Goal: Task Accomplishment & Management: Manage account settings

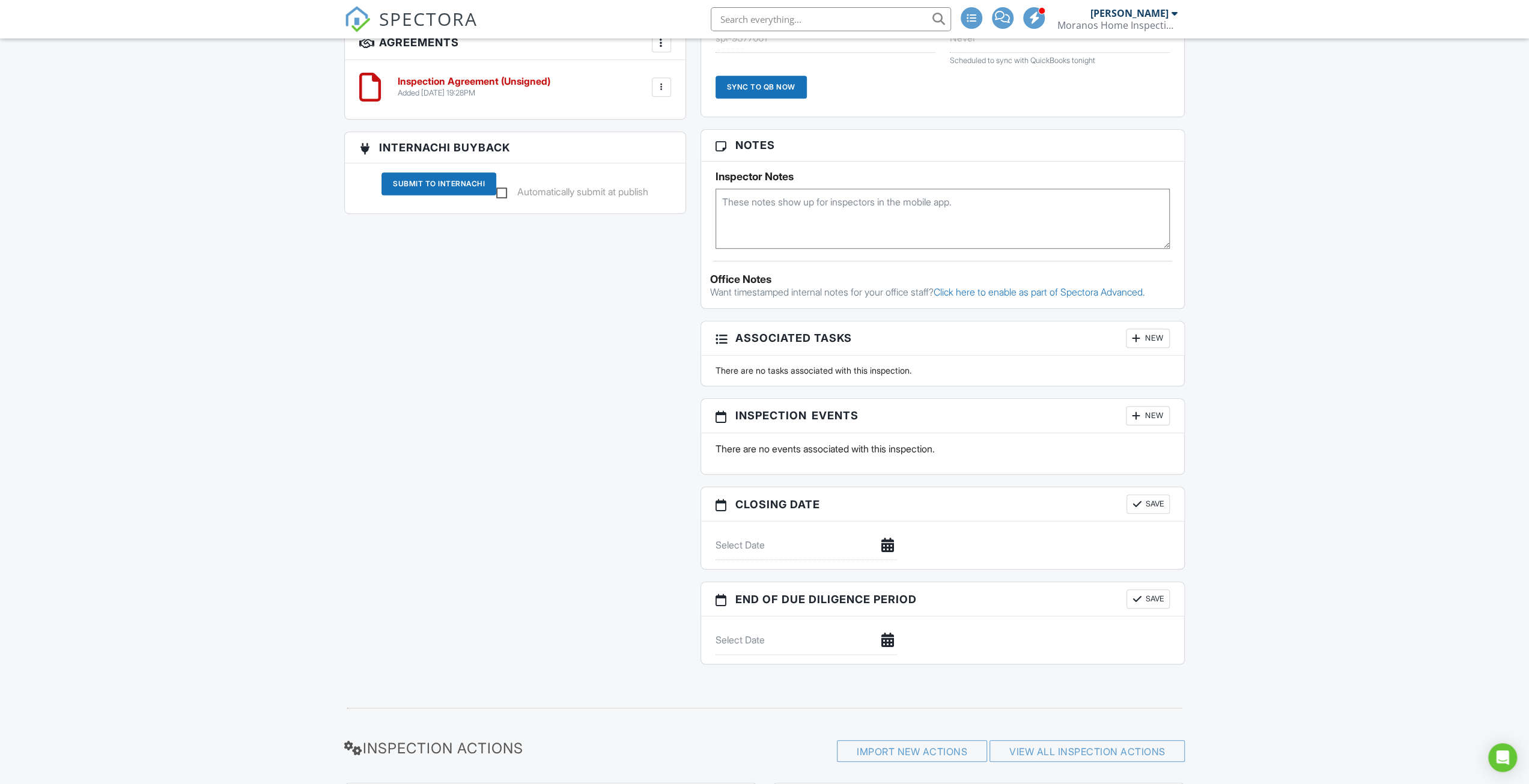
scroll to position [879, 0]
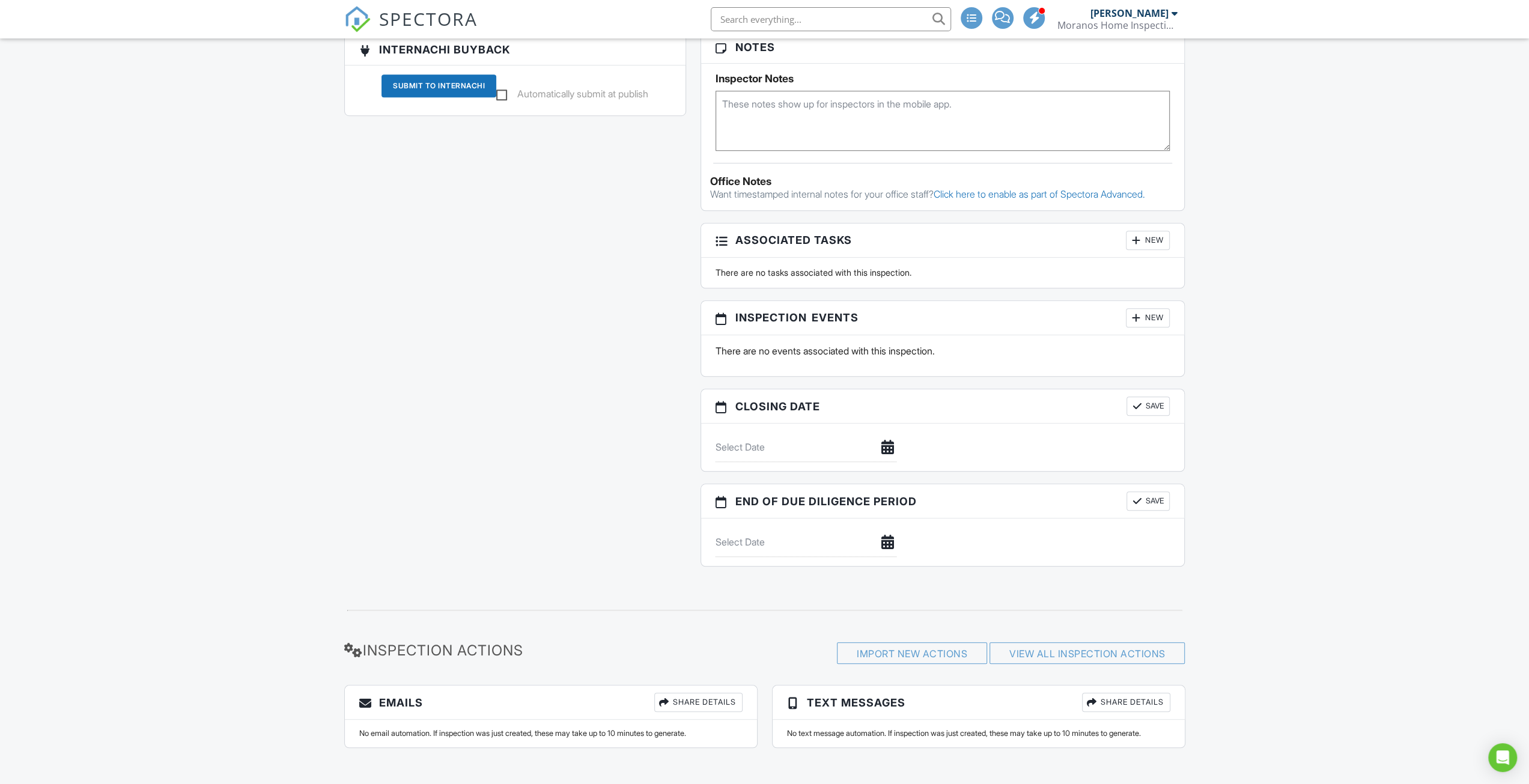
click at [890, 441] on div at bounding box center [806, 447] width 196 height 30
click at [889, 462] on div at bounding box center [806, 447] width 196 height 30
click at [778, 533] on input "text" at bounding box center [806, 542] width 181 height 30
type input "[DATE]"
click at [1137, 416] on button "Save" at bounding box center [1148, 406] width 43 height 19
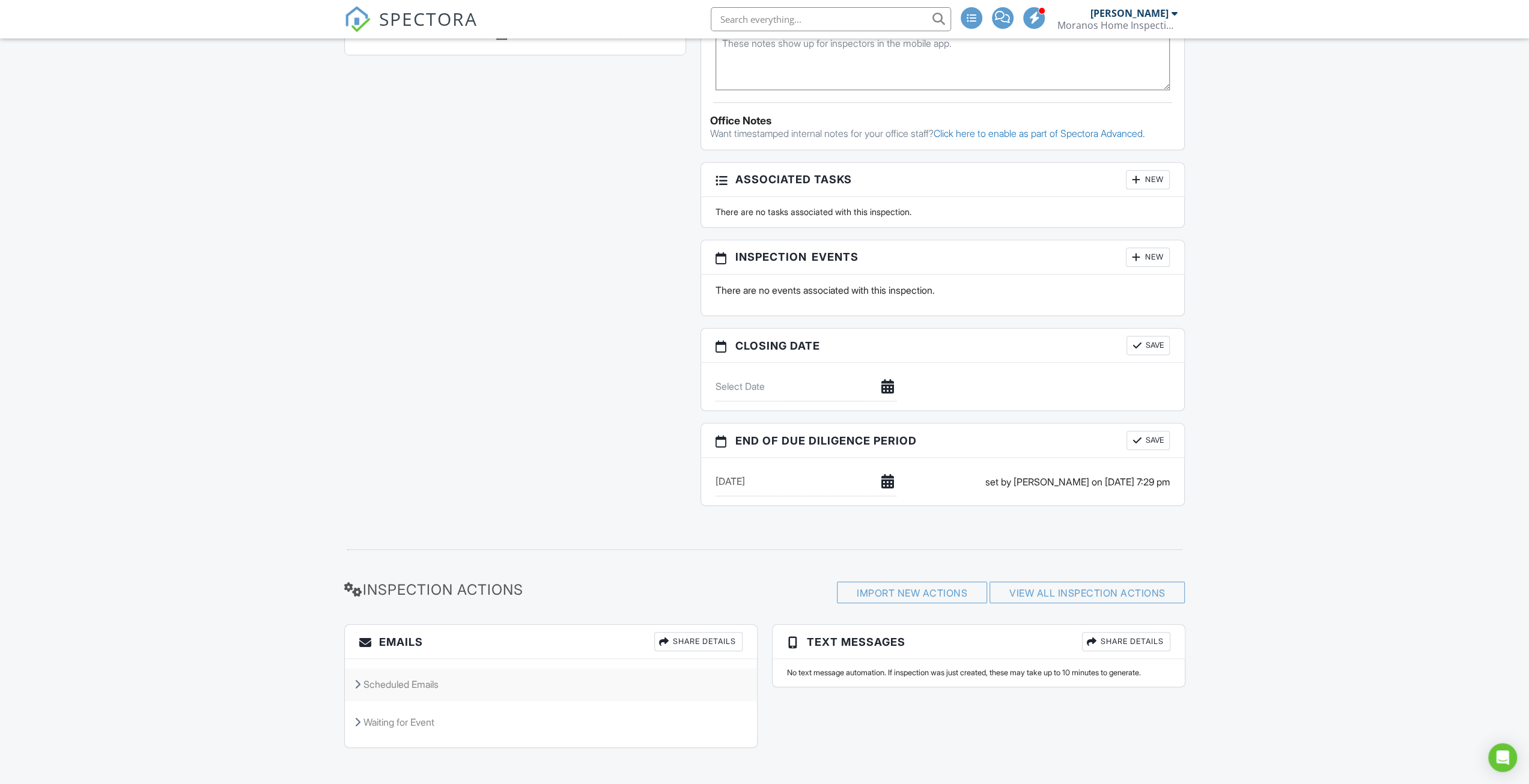
click at [420, 683] on div "Scheduled Emails" at bounding box center [550, 684] width 412 height 32
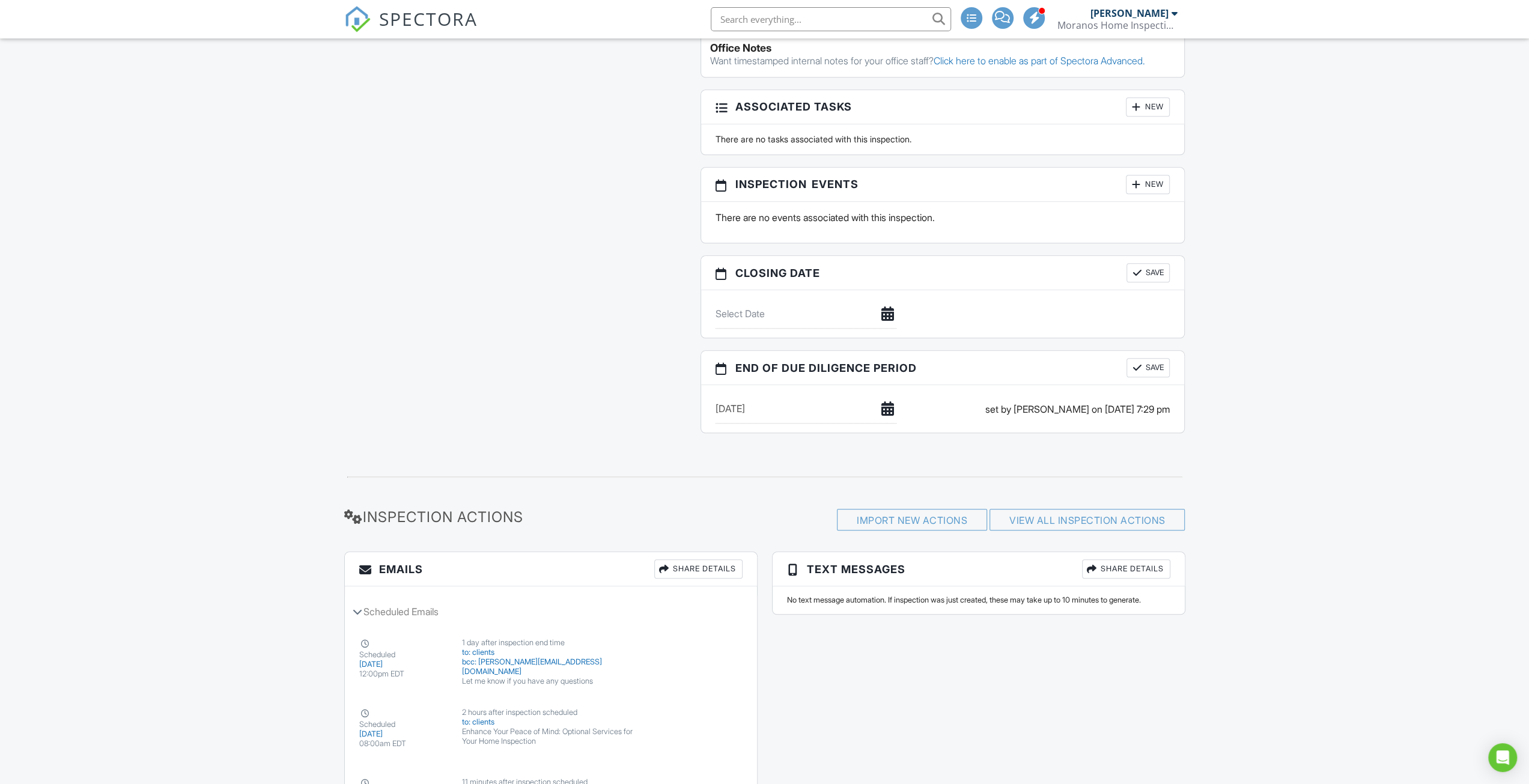
scroll to position [1119, 0]
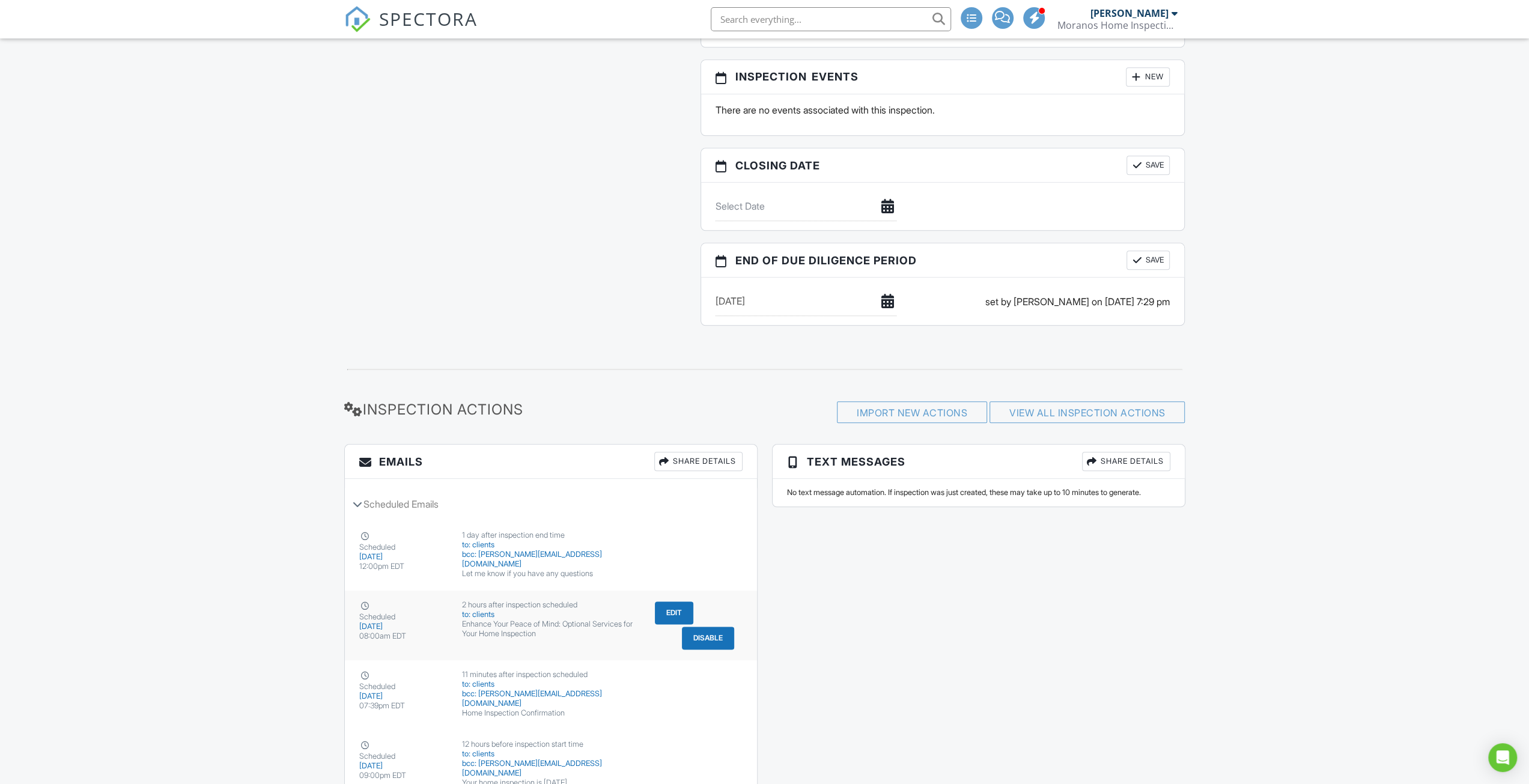
click at [702, 637] on button "Disable" at bounding box center [708, 638] width 52 height 23
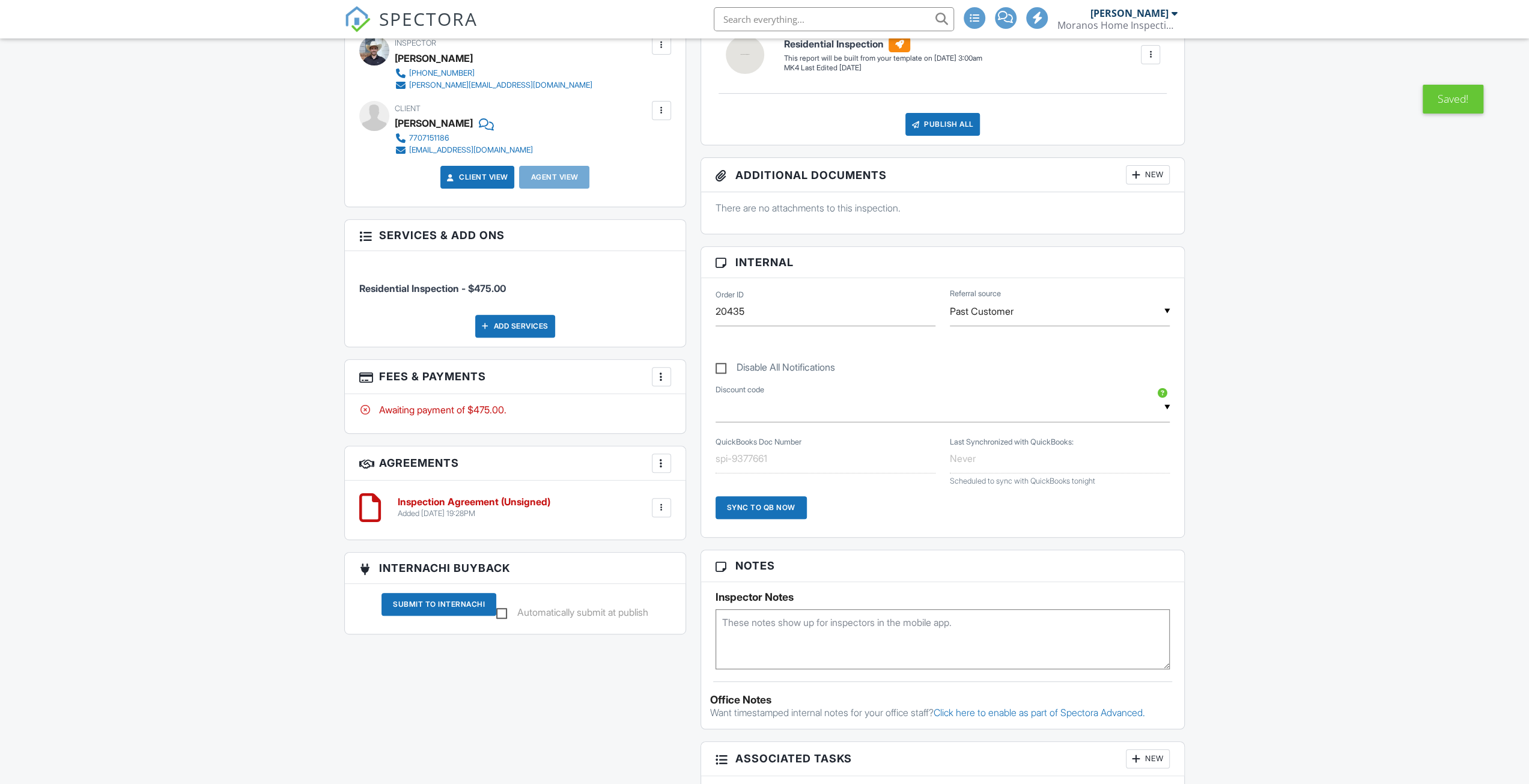
scroll to position [939, 0]
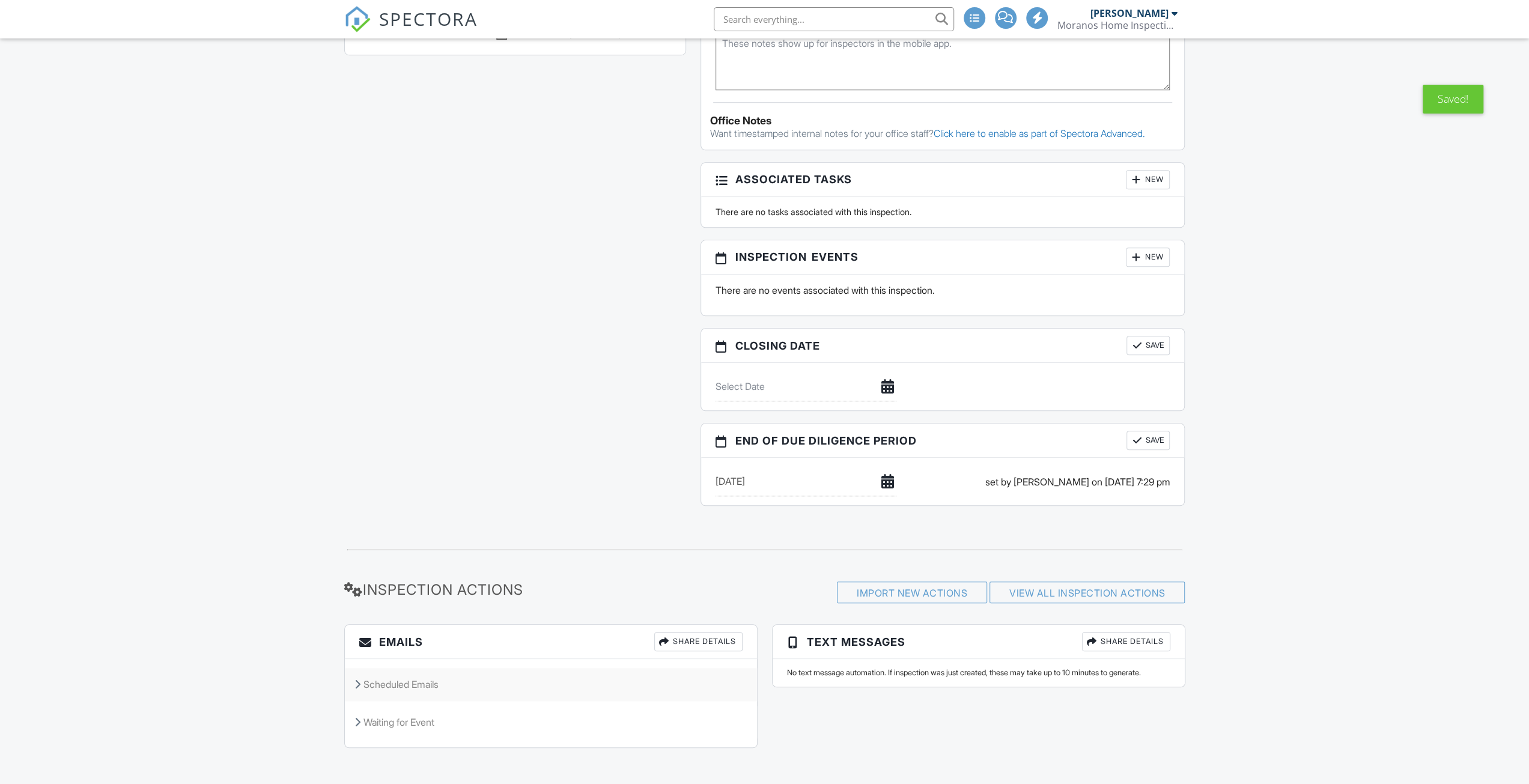
click at [404, 676] on div "Scheduled Emails" at bounding box center [550, 684] width 412 height 32
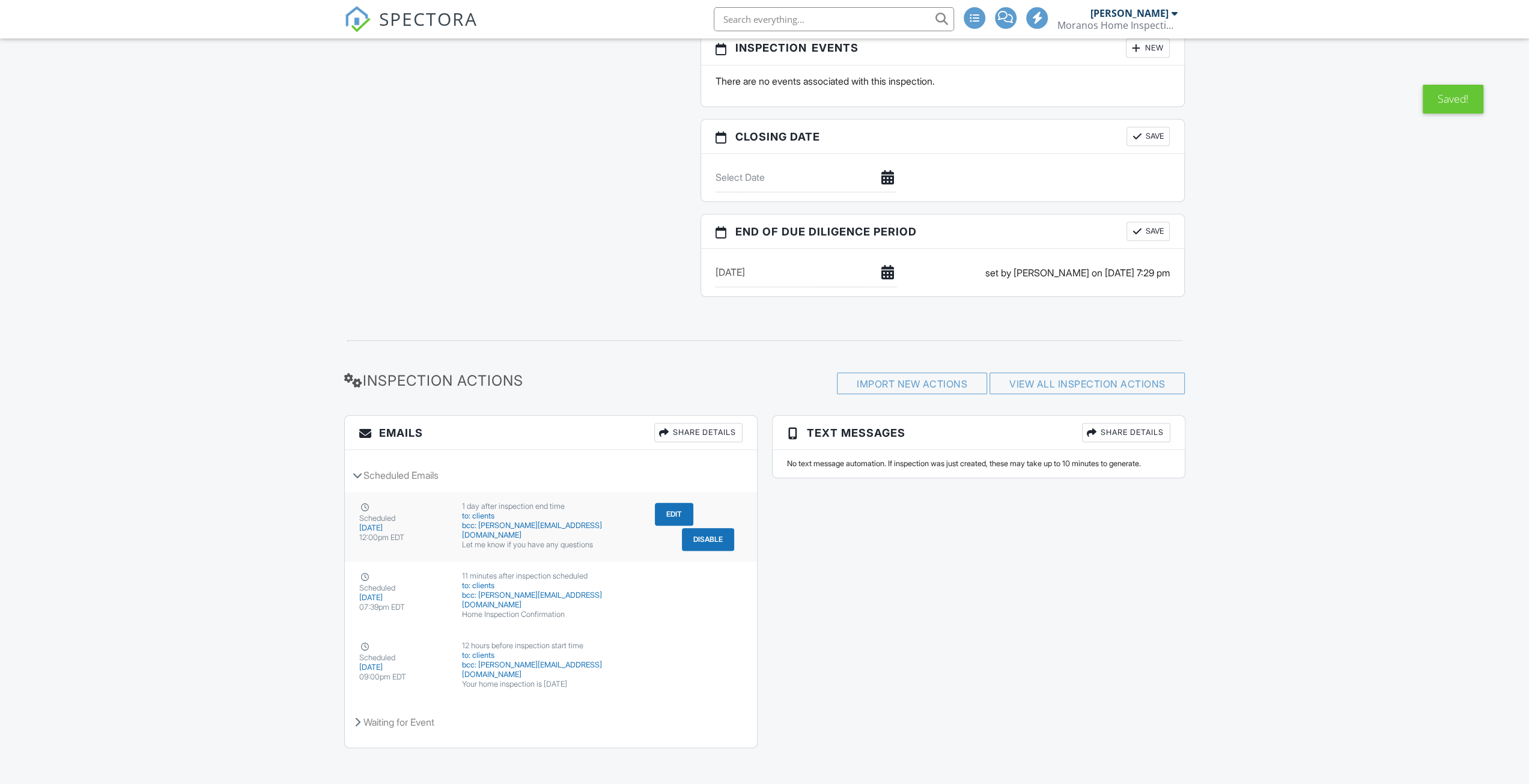
scroll to position [0, 0]
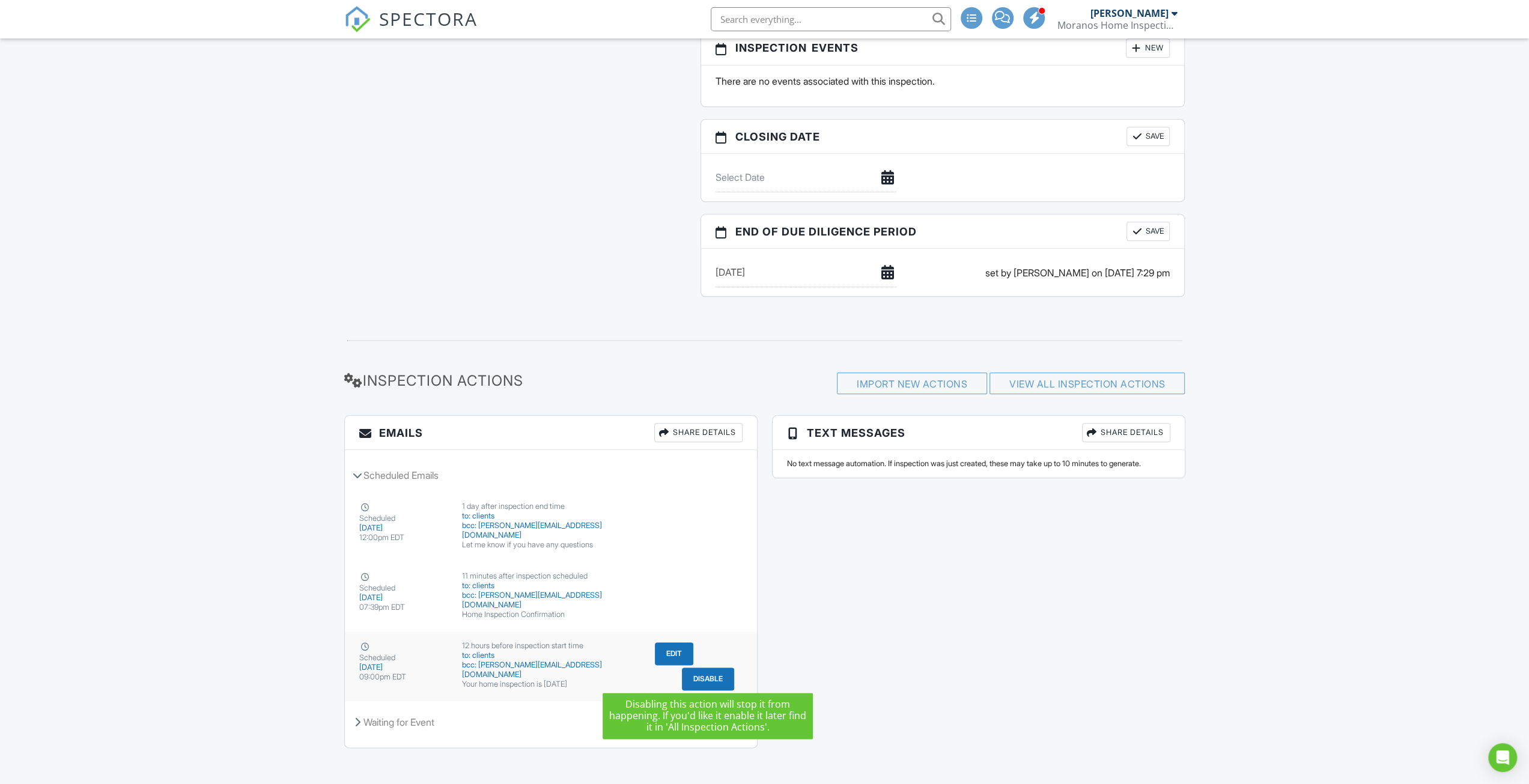
click at [698, 674] on button "Disable" at bounding box center [708, 679] width 52 height 23
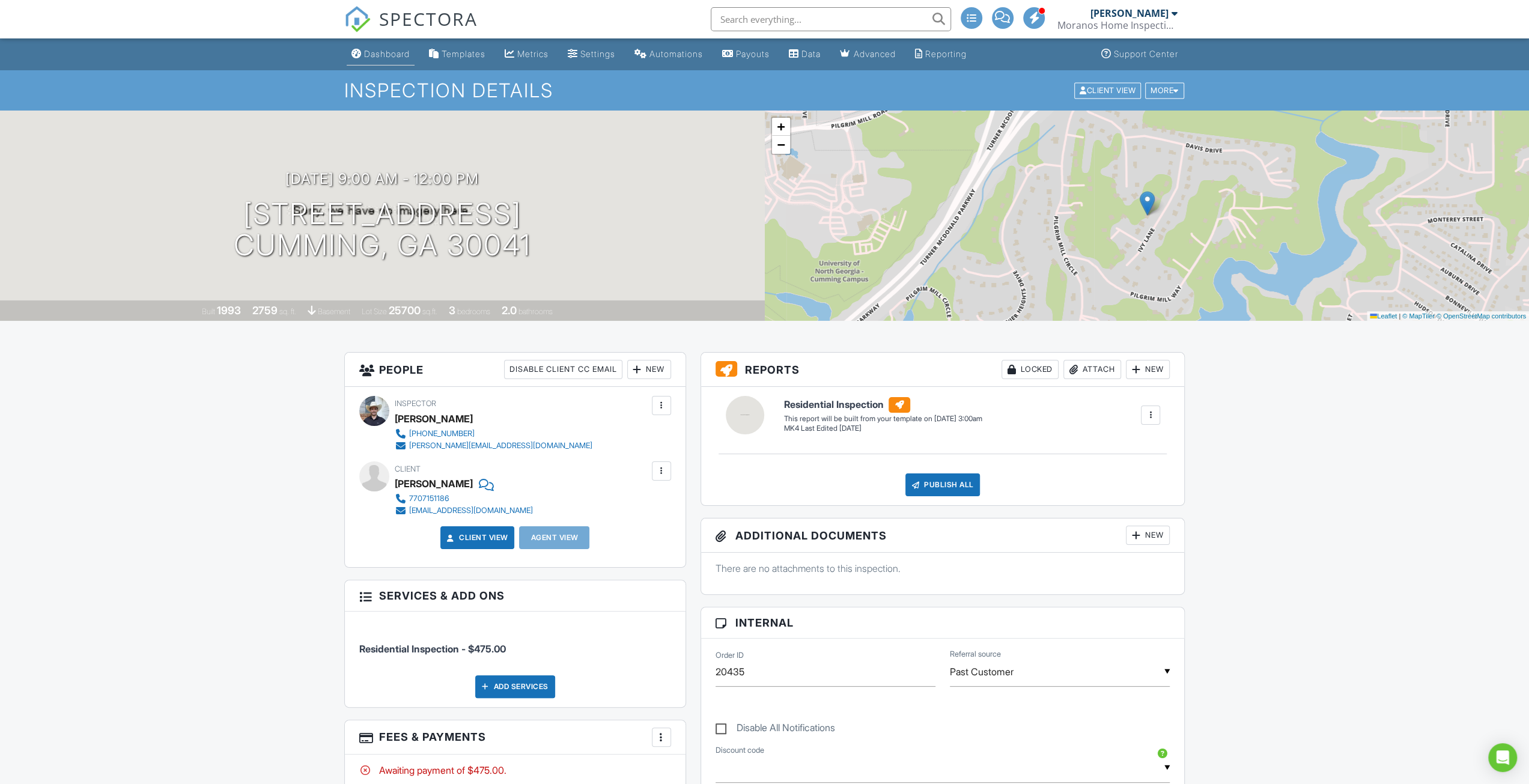
click at [384, 51] on div "Dashboard" at bounding box center [387, 53] width 46 height 10
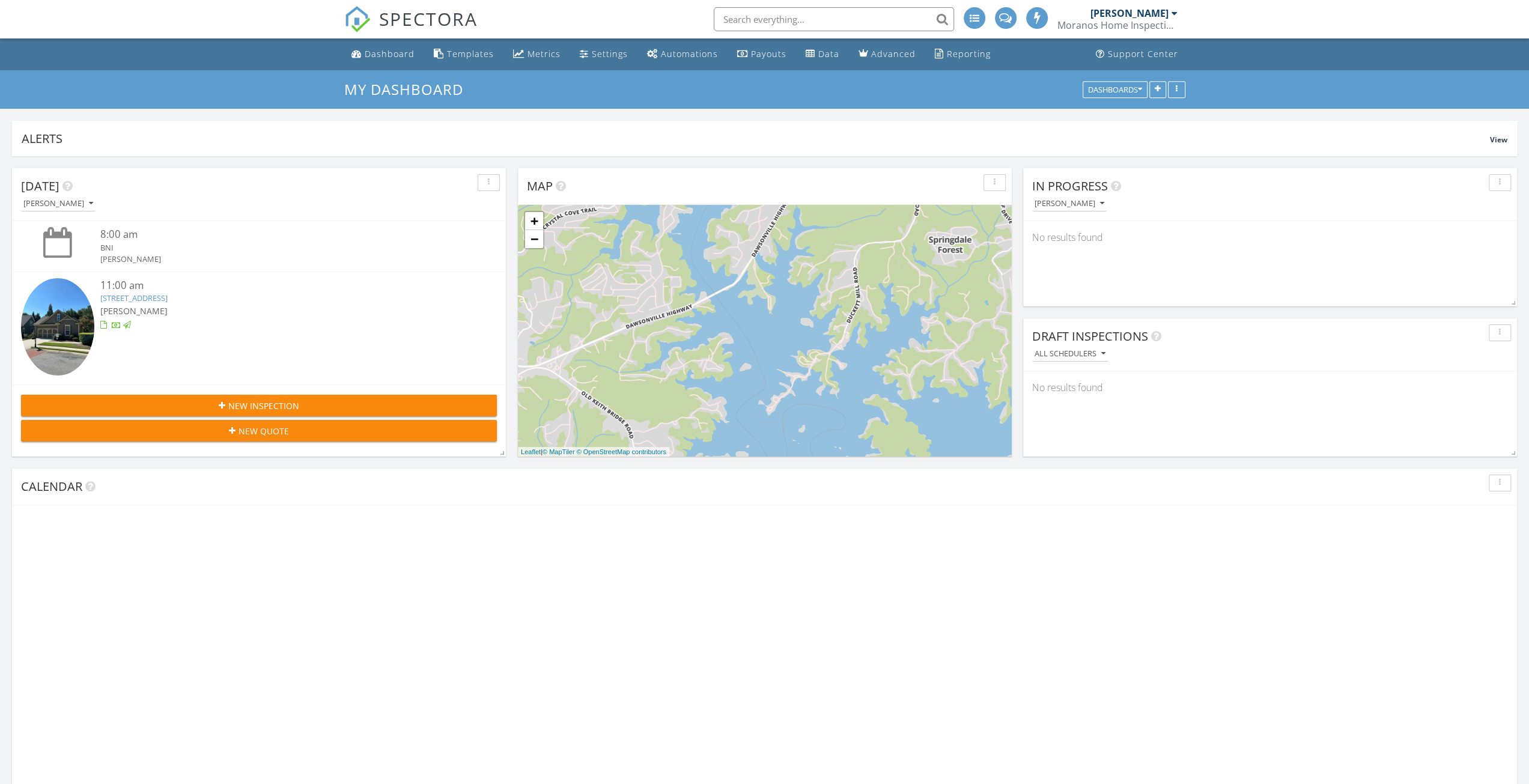
scroll to position [258, 494]
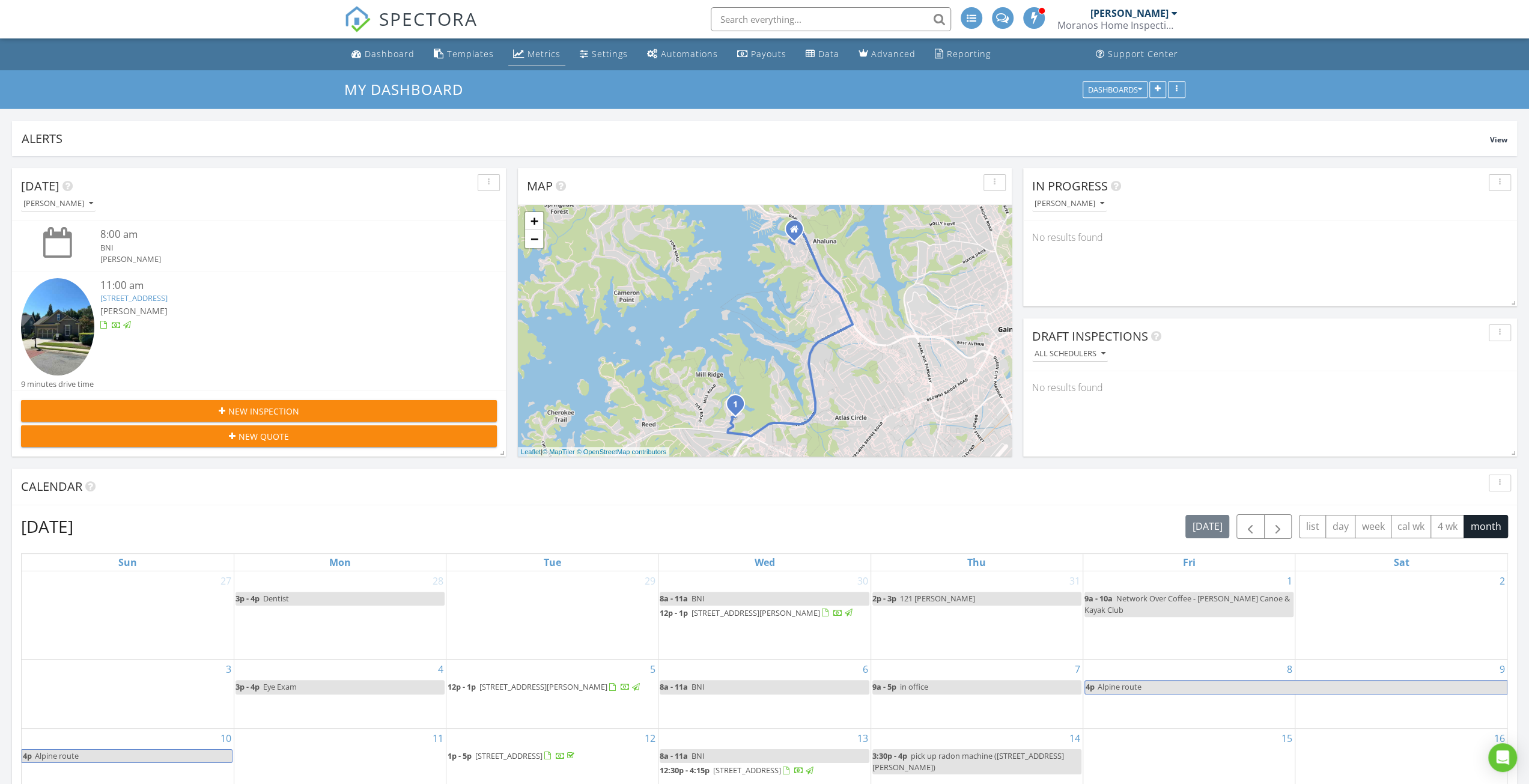
click at [535, 56] on div "Metrics" at bounding box center [544, 54] width 33 height 11
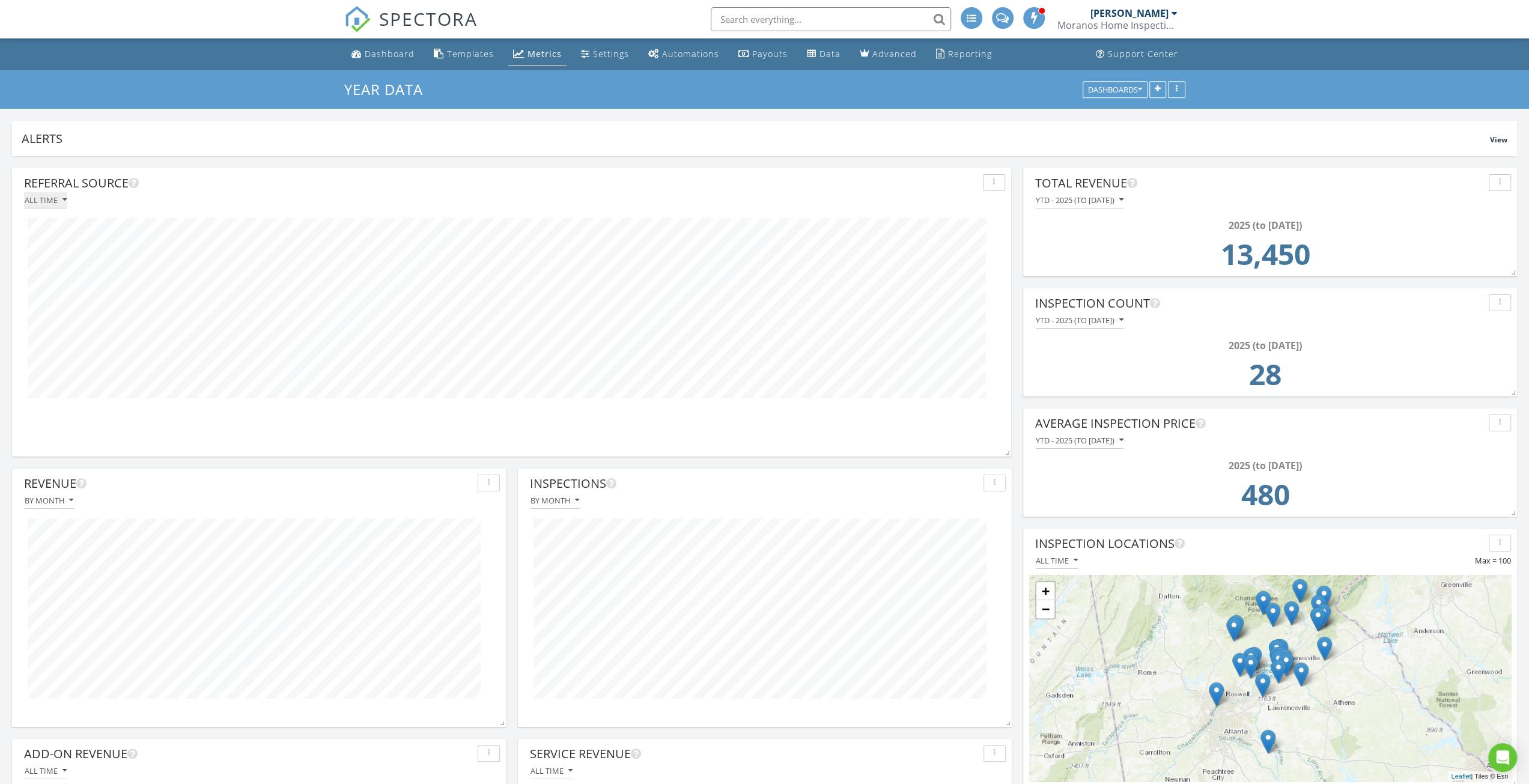
click at [58, 200] on div "All time" at bounding box center [46, 200] width 42 height 9
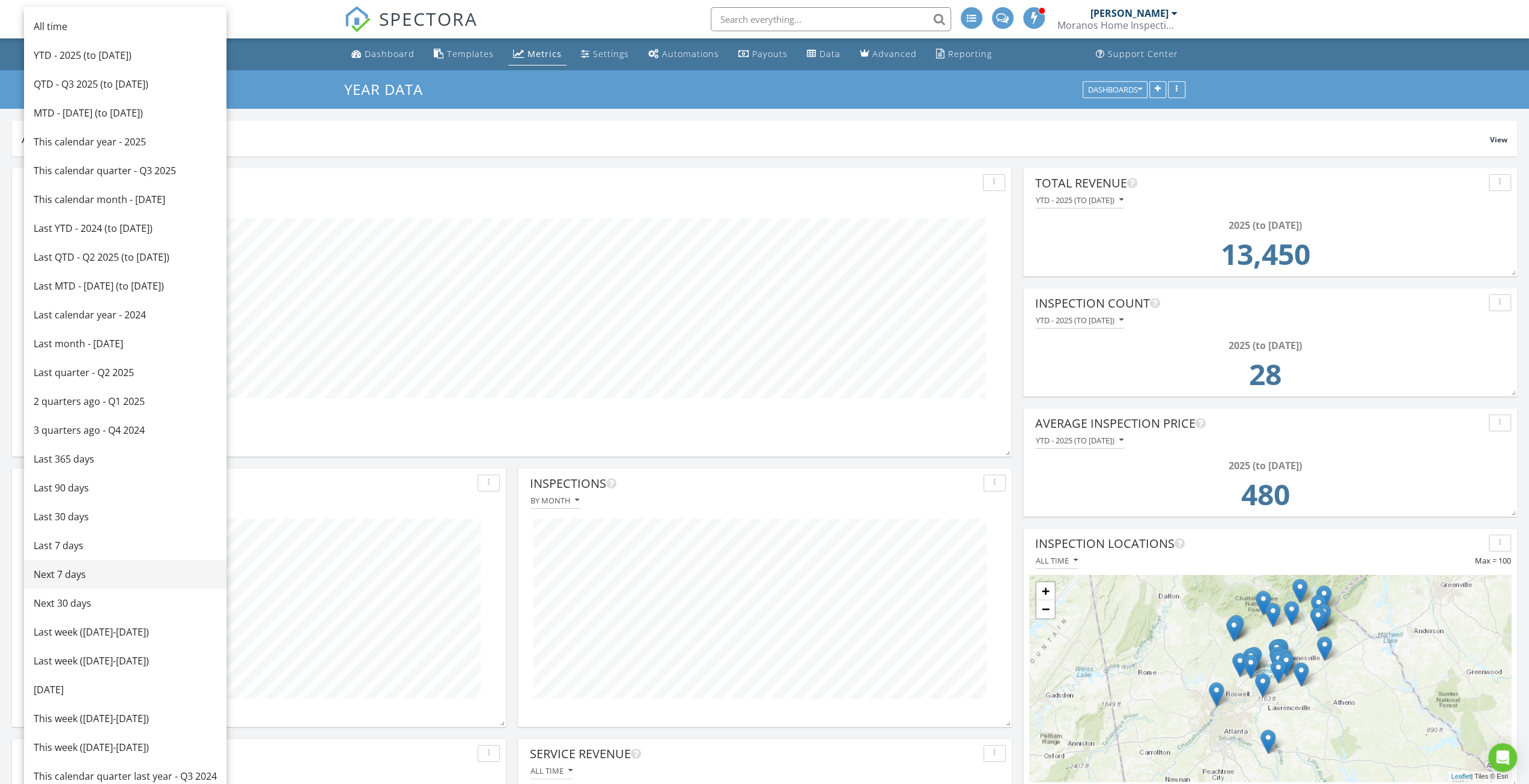
click at [118, 582] on link "Next 7 days" at bounding box center [125, 574] width 202 height 29
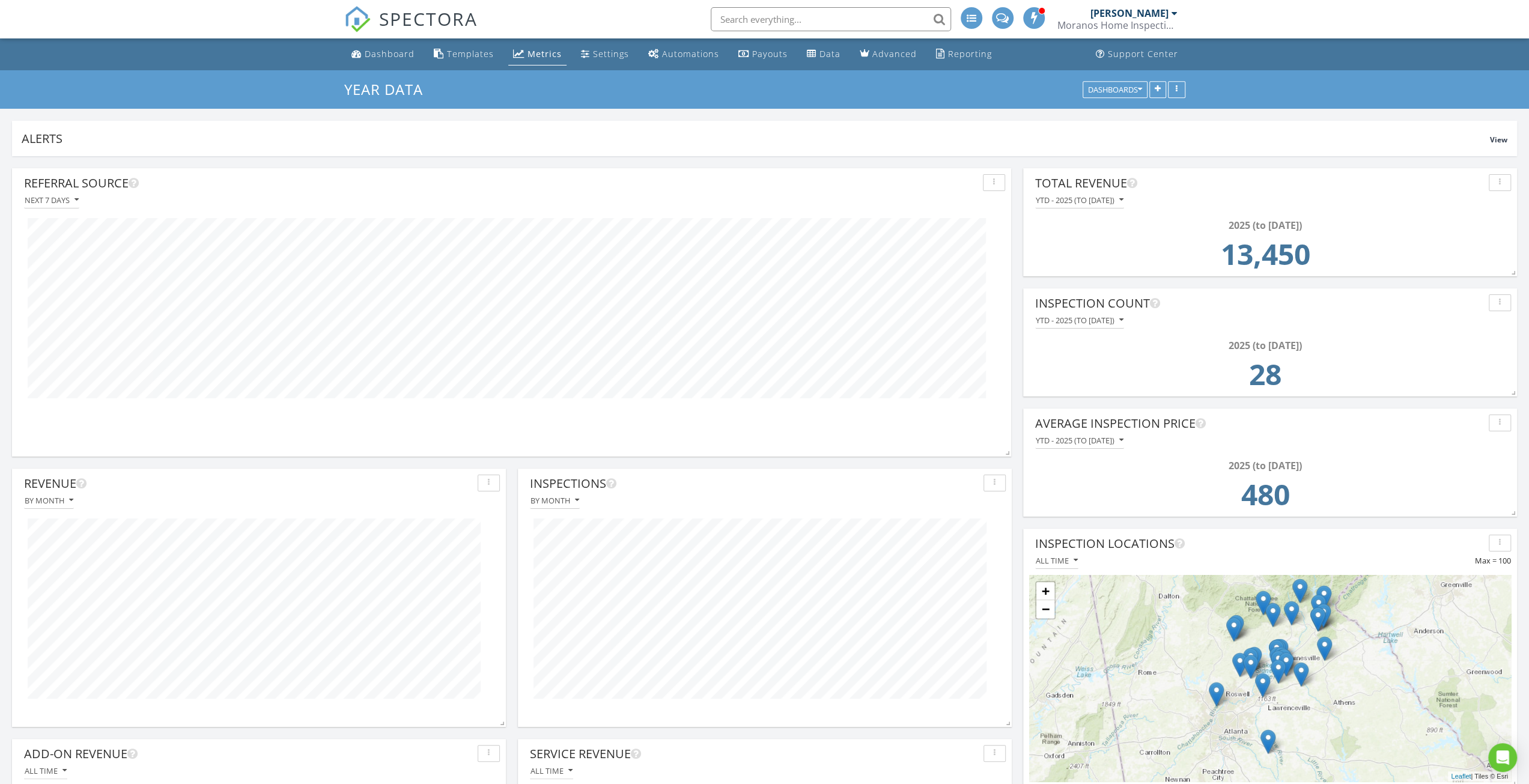
scroll to position [288, 999]
click at [1124, 201] on icon "button" at bounding box center [1121, 200] width 4 height 9
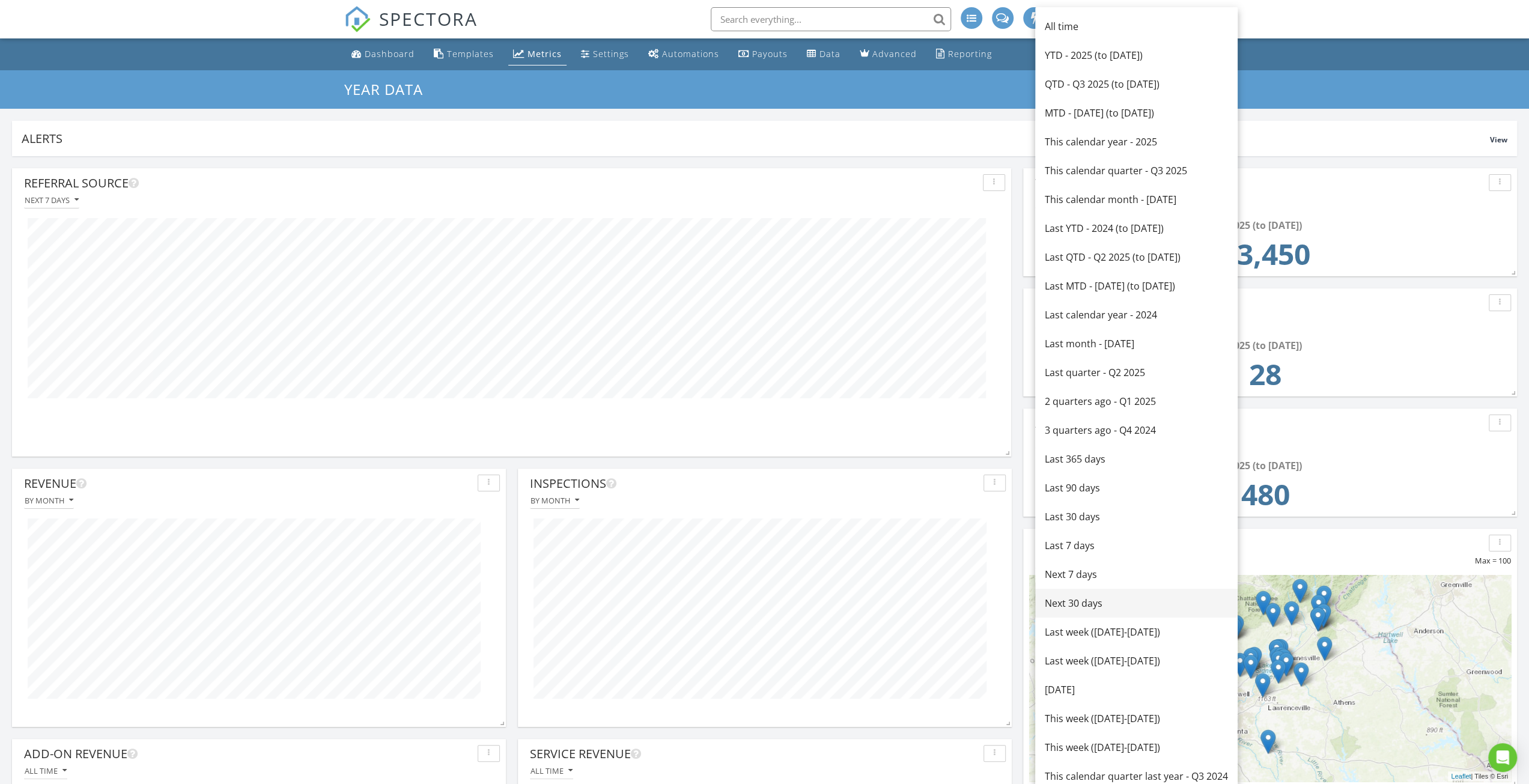
click at [1074, 597] on div "Next 30 days" at bounding box center [1137, 603] width 183 height 14
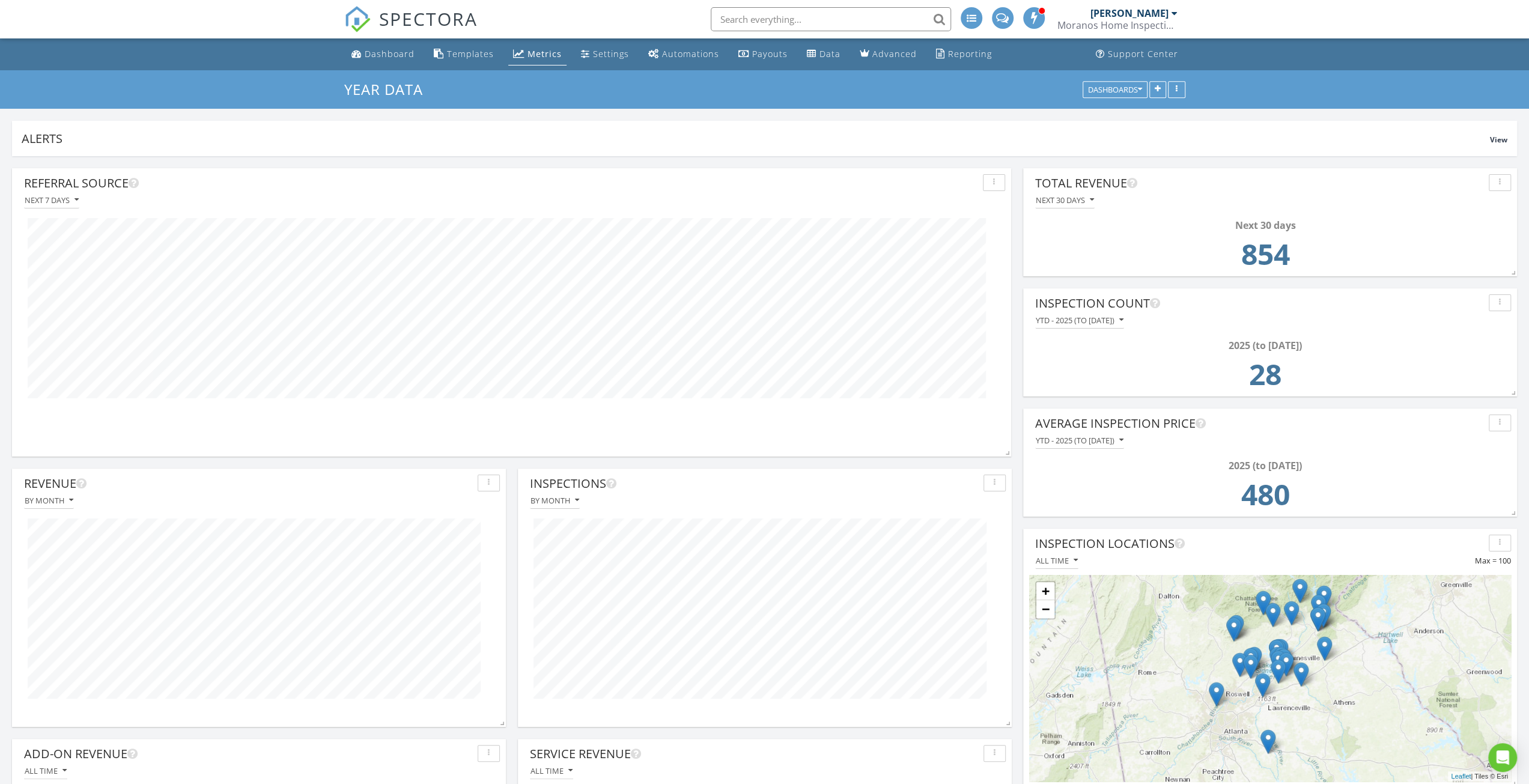
click at [1075, 208] on div "Next 30 days 854" at bounding box center [1270, 250] width 482 height 84
click at [1079, 199] on div "Next 30 days" at bounding box center [1065, 200] width 58 height 9
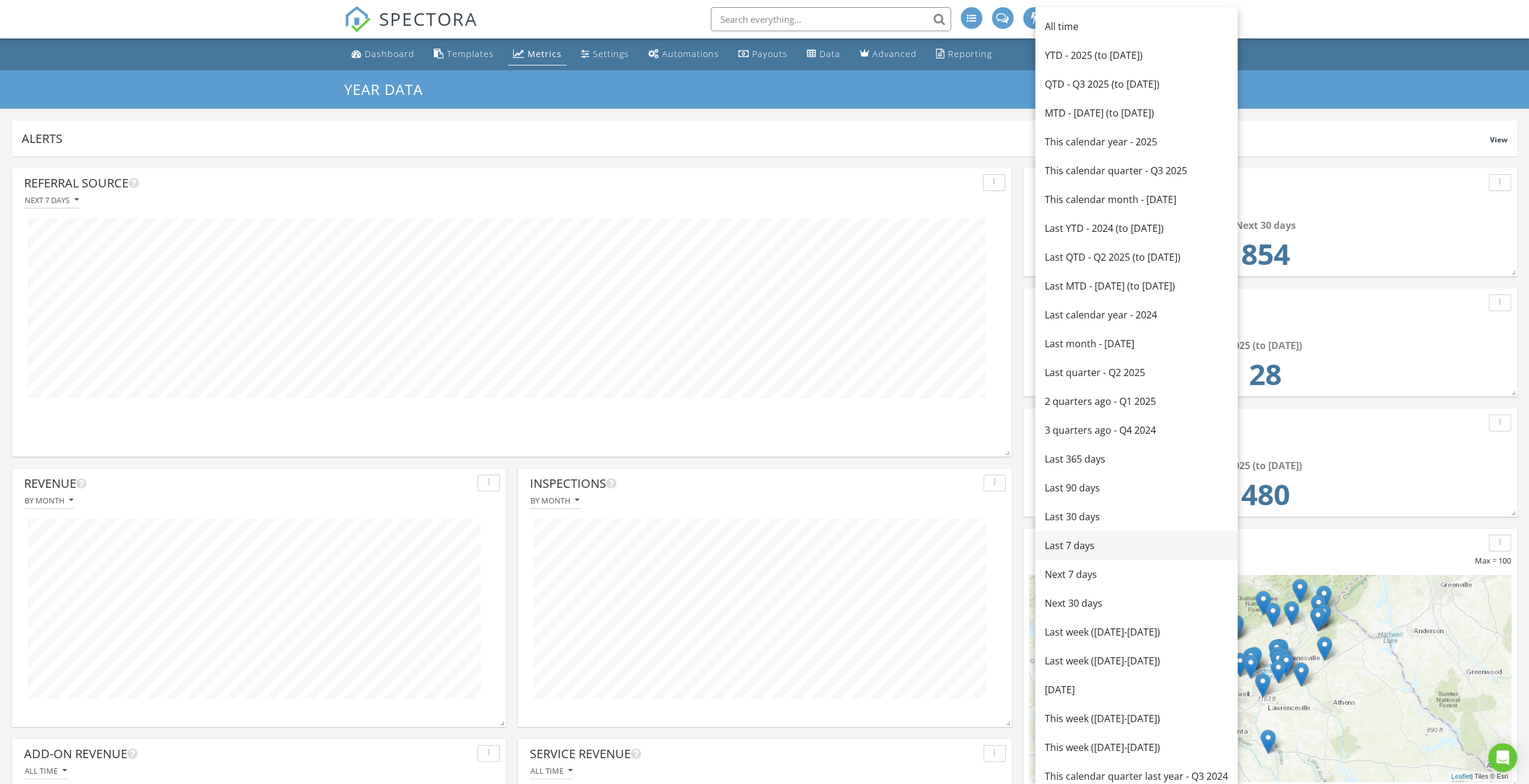
click at [1087, 545] on div "Last 7 days" at bounding box center [1137, 545] width 183 height 14
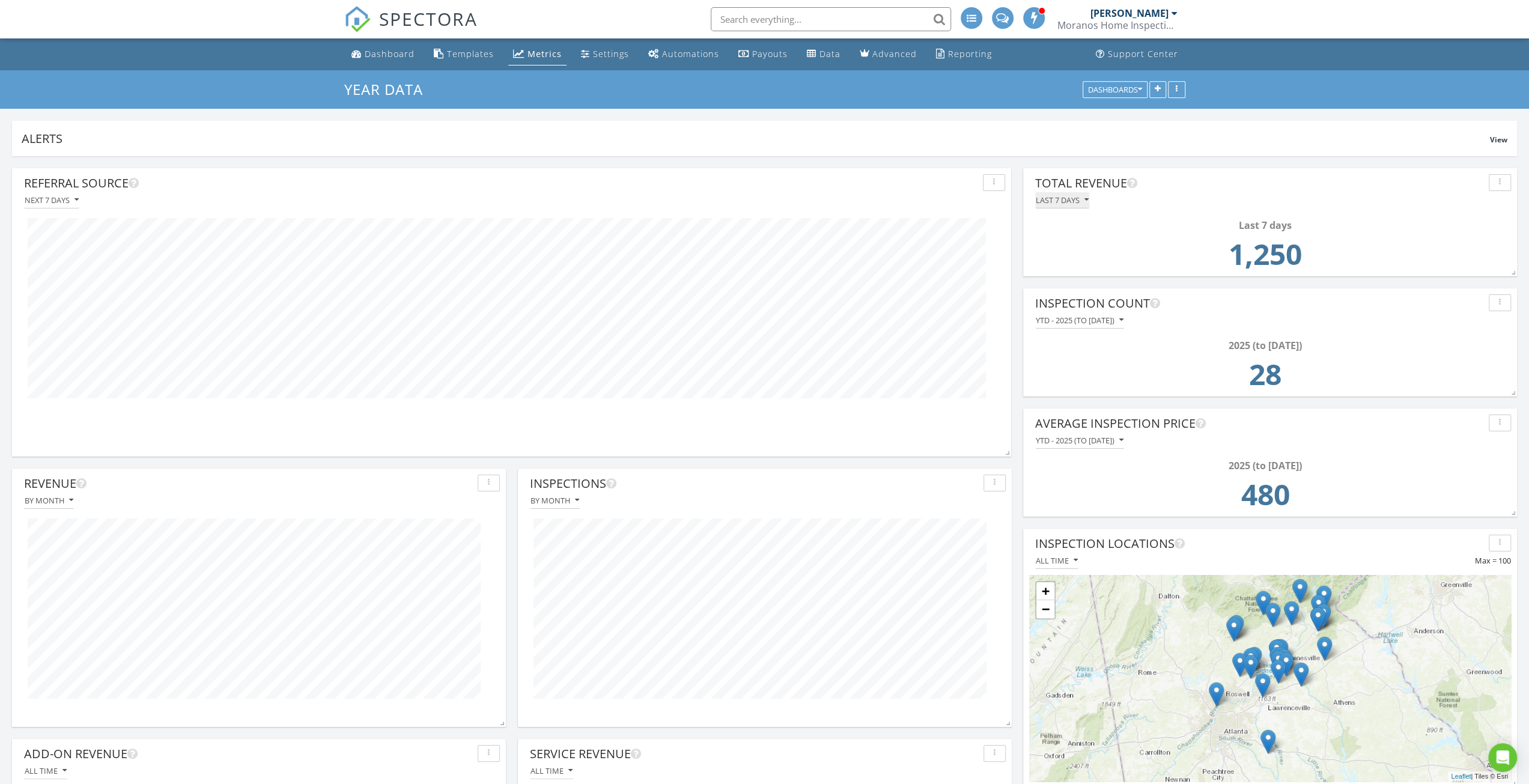
click at [1072, 195] on div "Last 7 days" at bounding box center [1062, 200] width 53 height 9
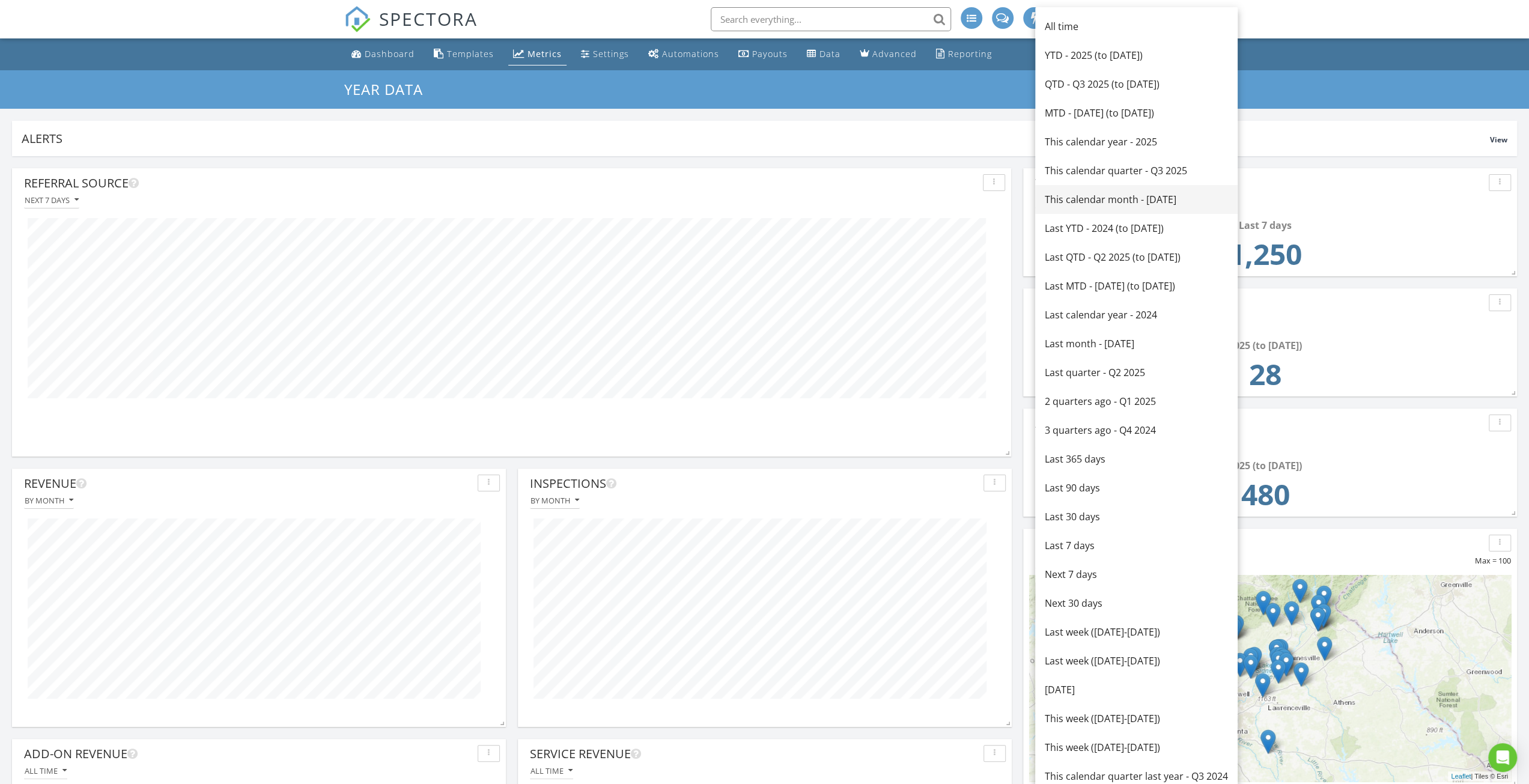
click at [1134, 205] on div "This calendar month - August 2025" at bounding box center [1137, 199] width 183 height 14
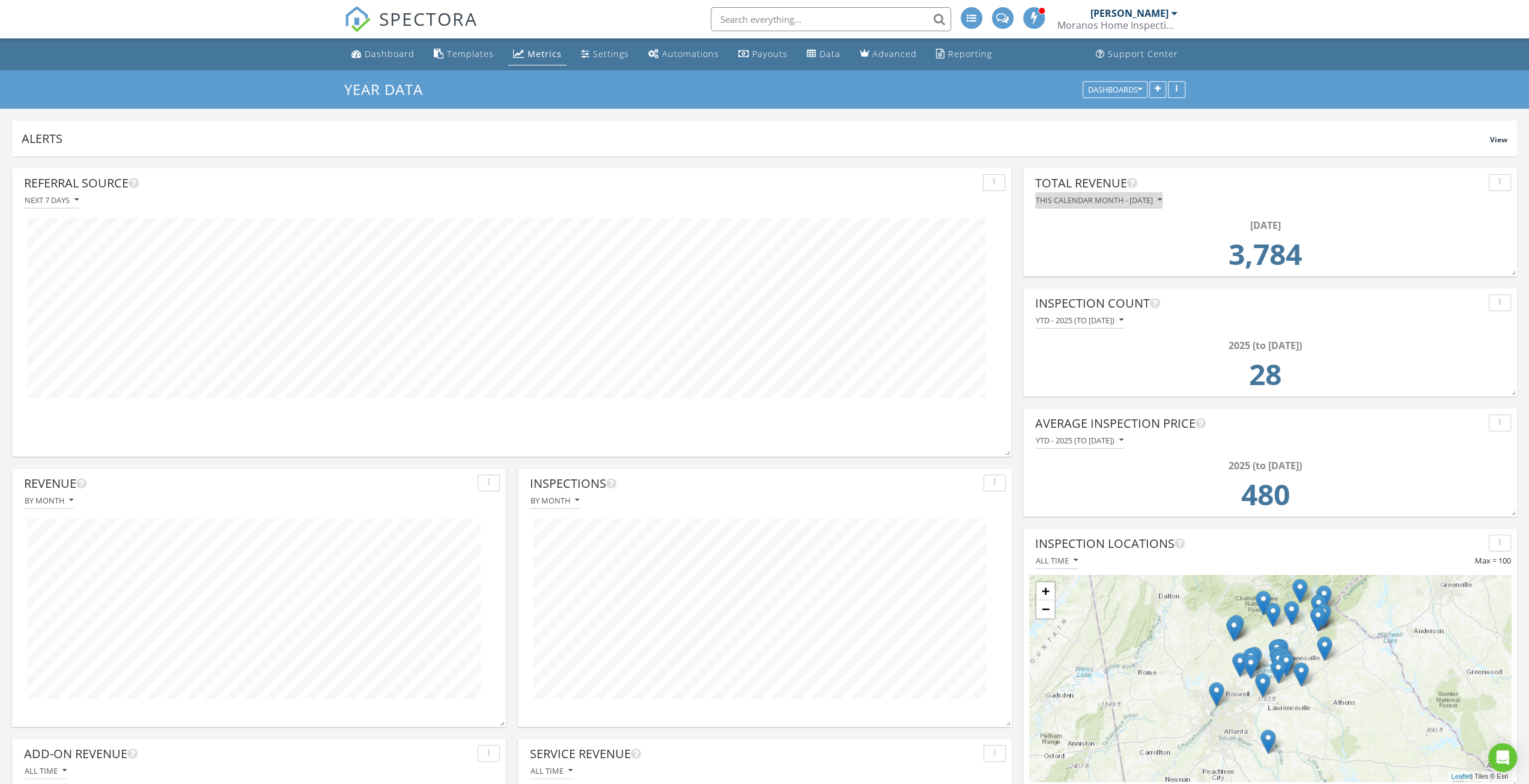
click at [1134, 205] on button "This calendar month - August 2025" at bounding box center [1099, 200] width 128 height 16
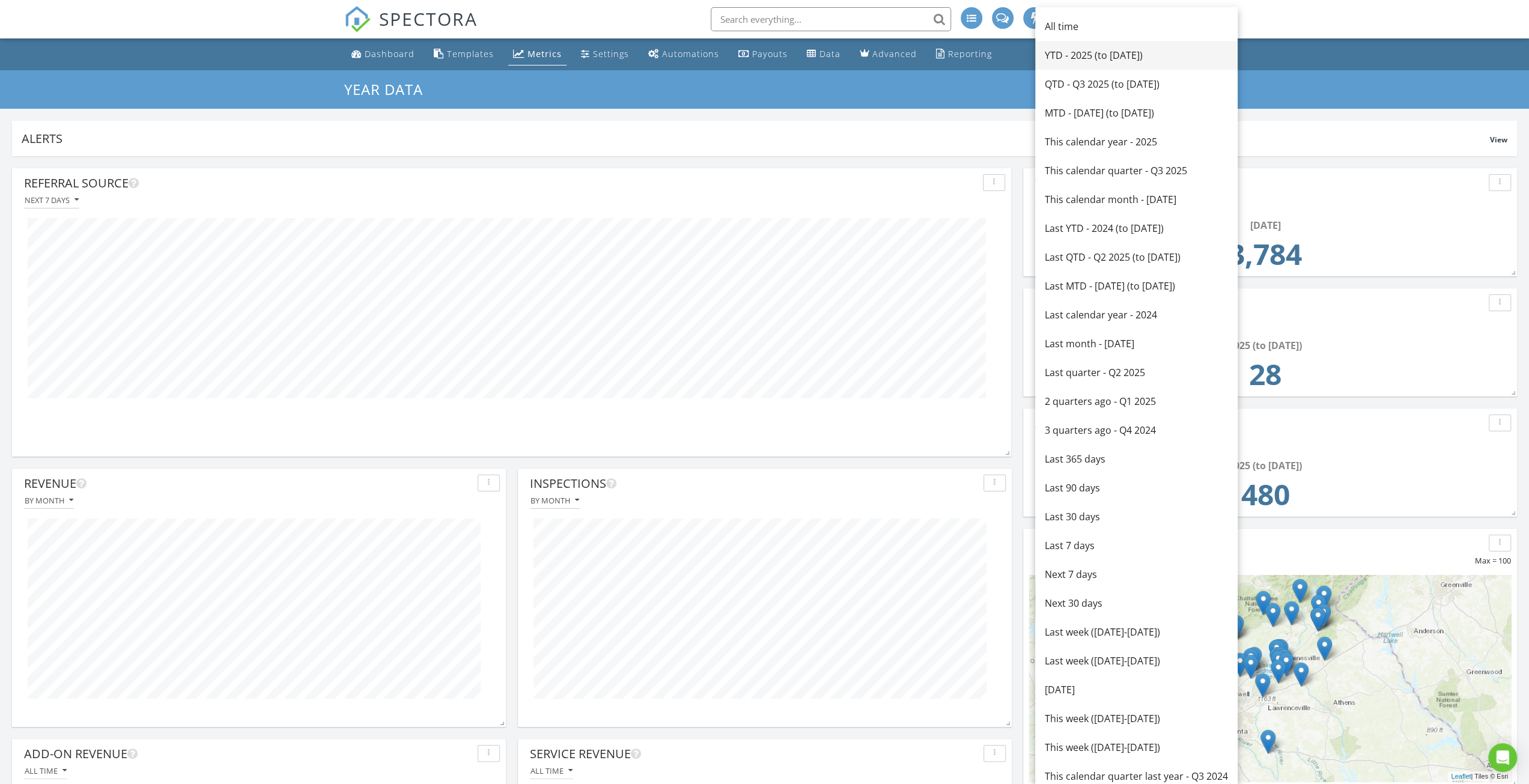
click at [1090, 54] on div "YTD - 2025 (to Aug 27th)" at bounding box center [1137, 55] width 183 height 14
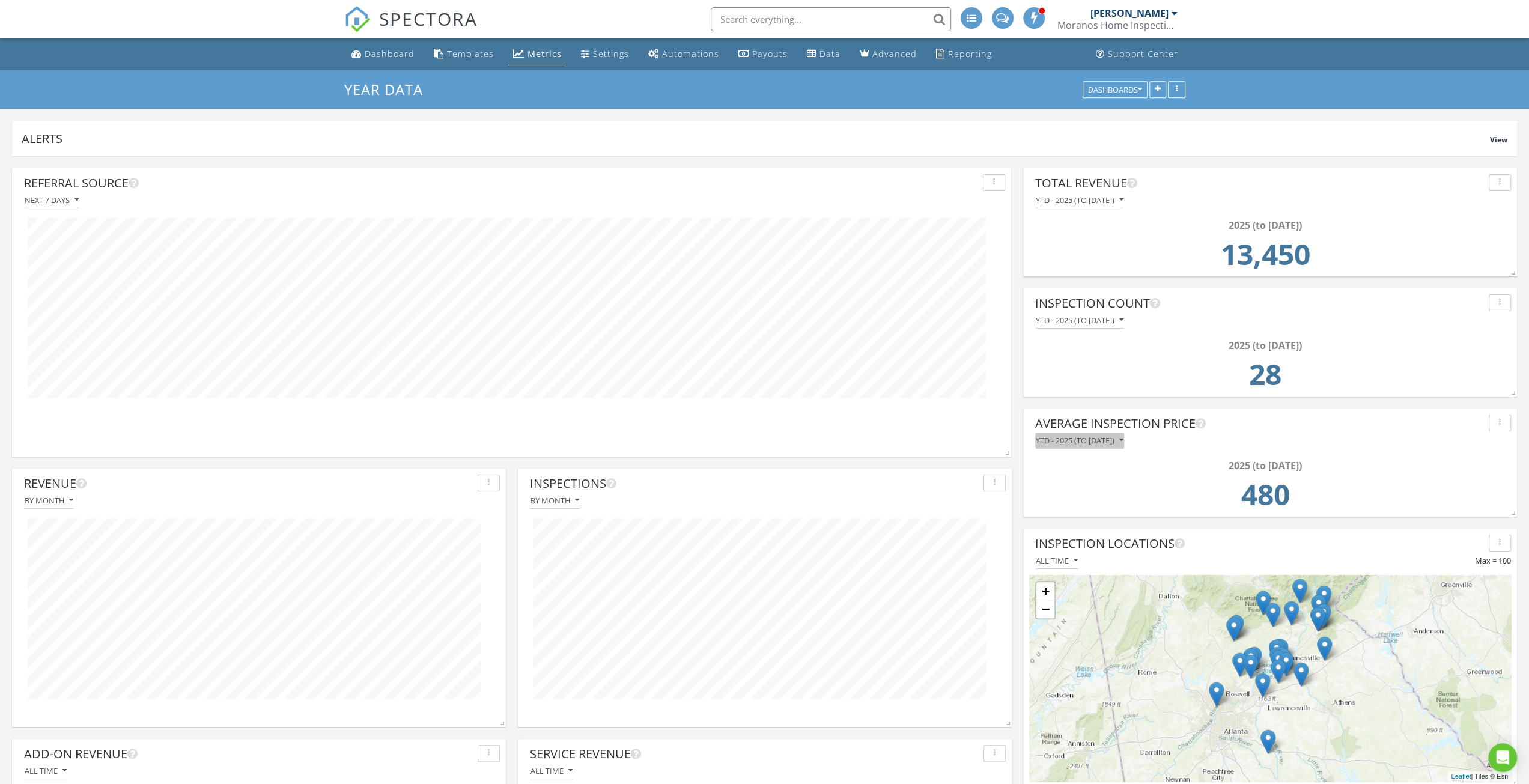
click at [1124, 445] on button "YTD - 2025 (to Aug 27th)" at bounding box center [1079, 441] width 89 height 16
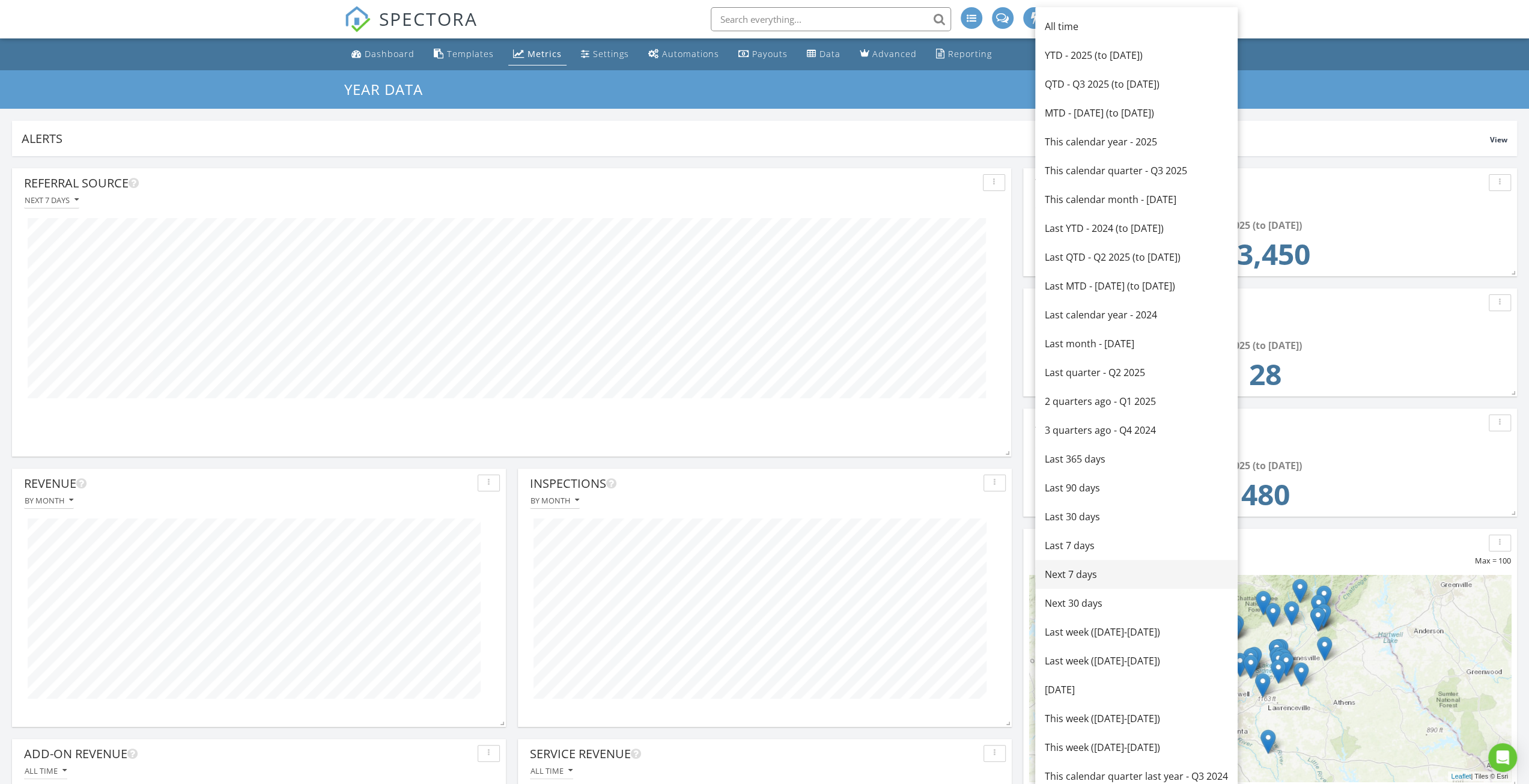
click at [1156, 569] on div "Next 7 days" at bounding box center [1137, 574] width 183 height 14
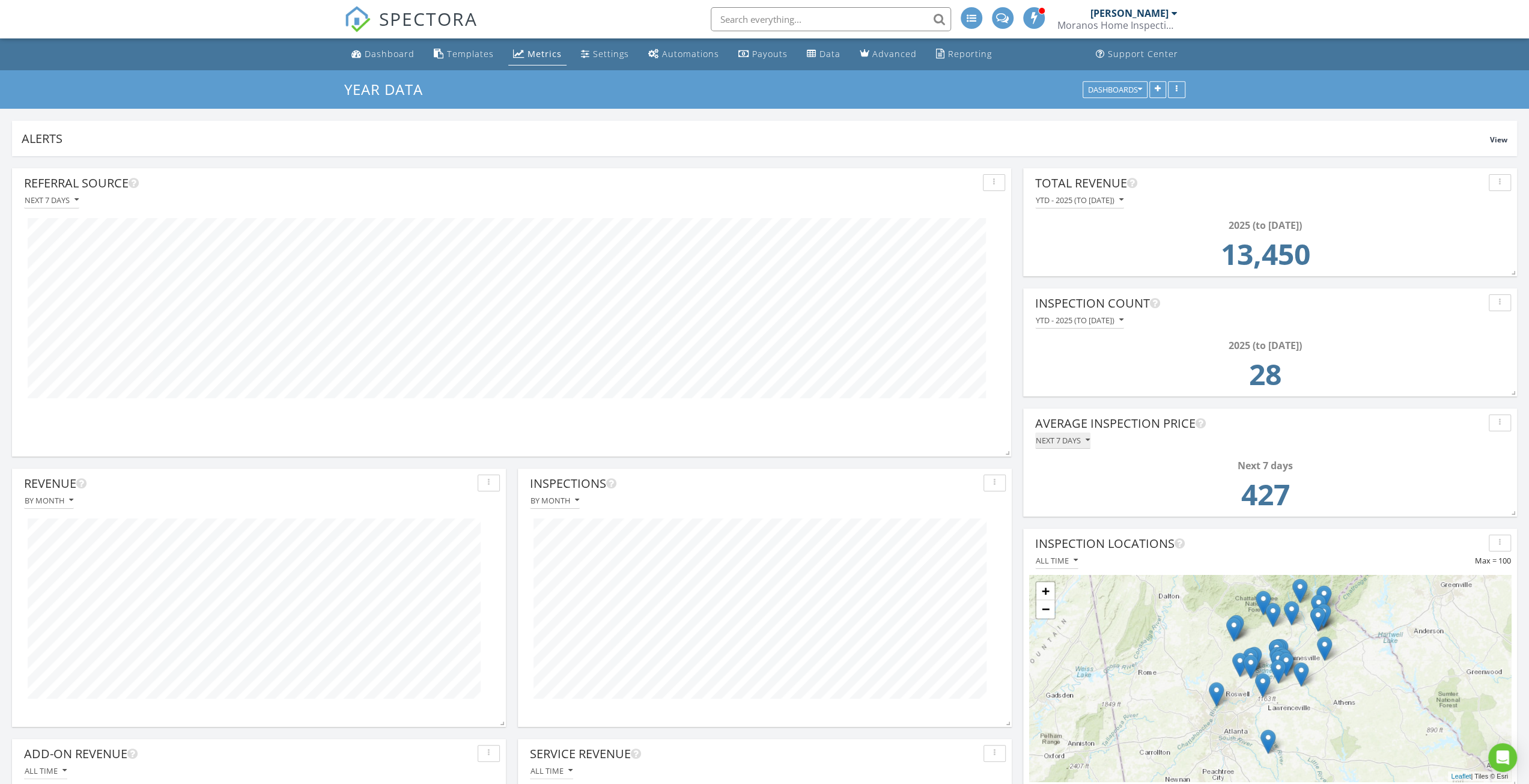
click at [1072, 445] on button "Next 7 days" at bounding box center [1063, 441] width 55 height 16
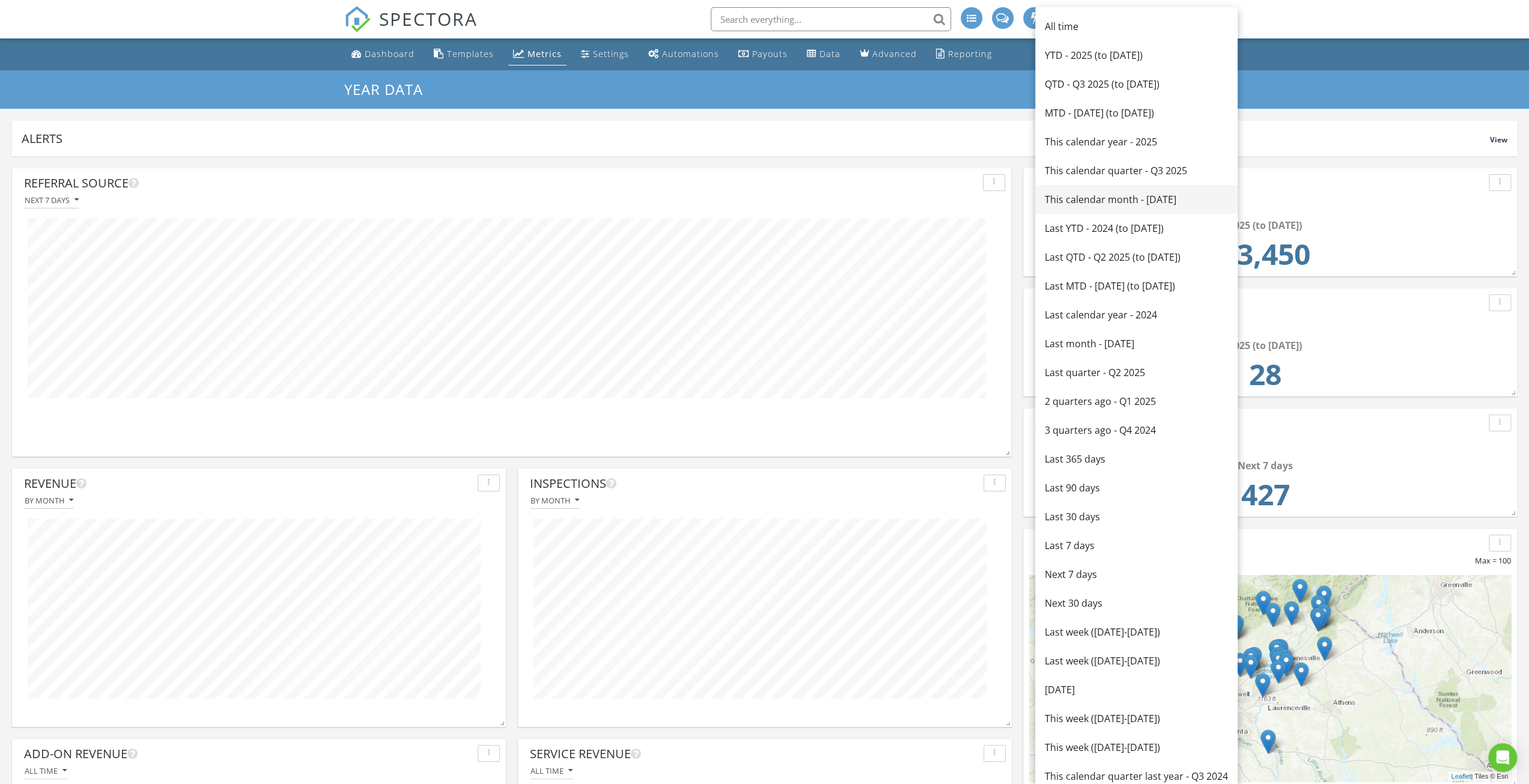
click at [1194, 201] on div "This calendar month - August 2025" at bounding box center [1137, 199] width 183 height 14
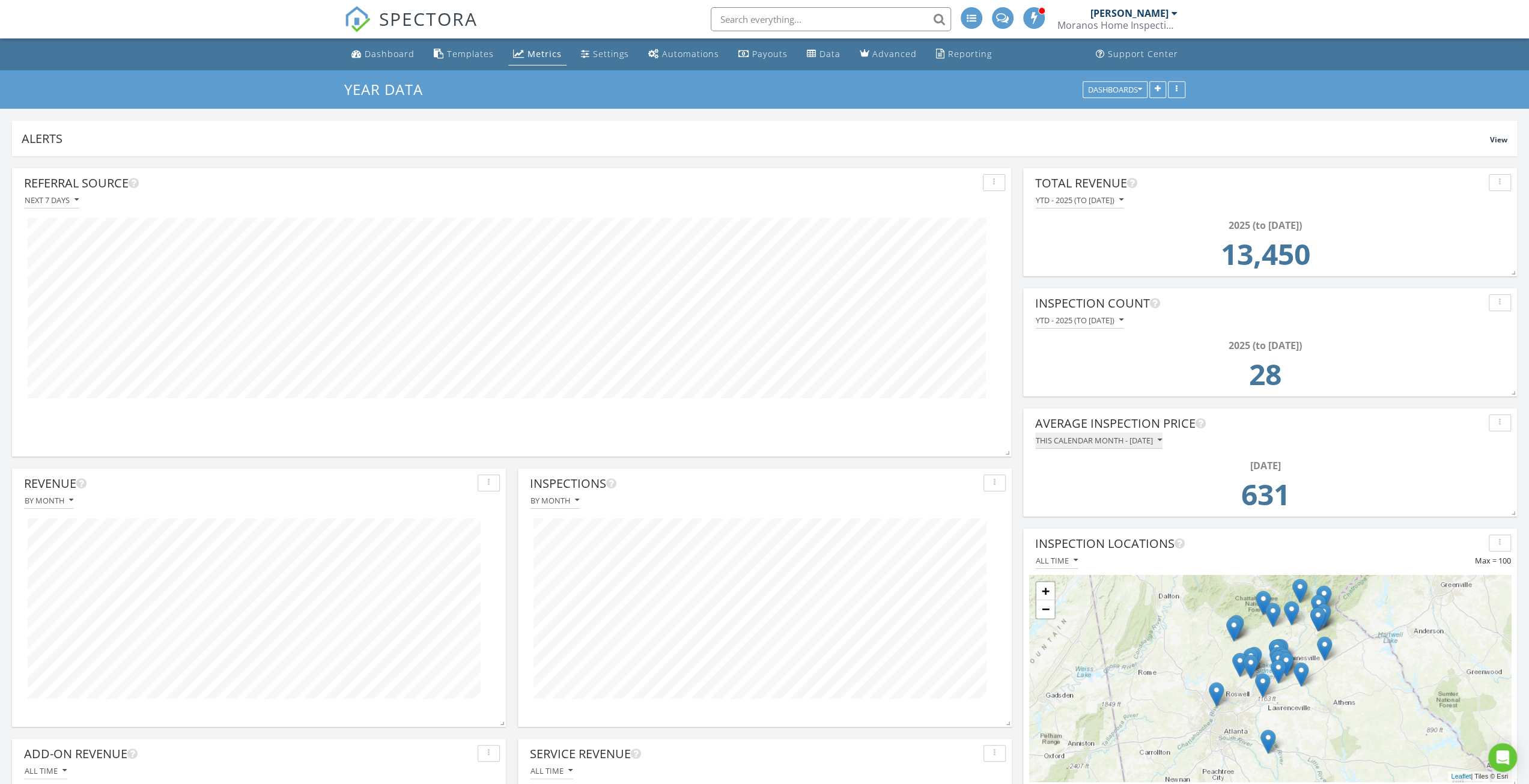
click at [1163, 446] on button "This calendar month - August 2025" at bounding box center [1099, 441] width 128 height 16
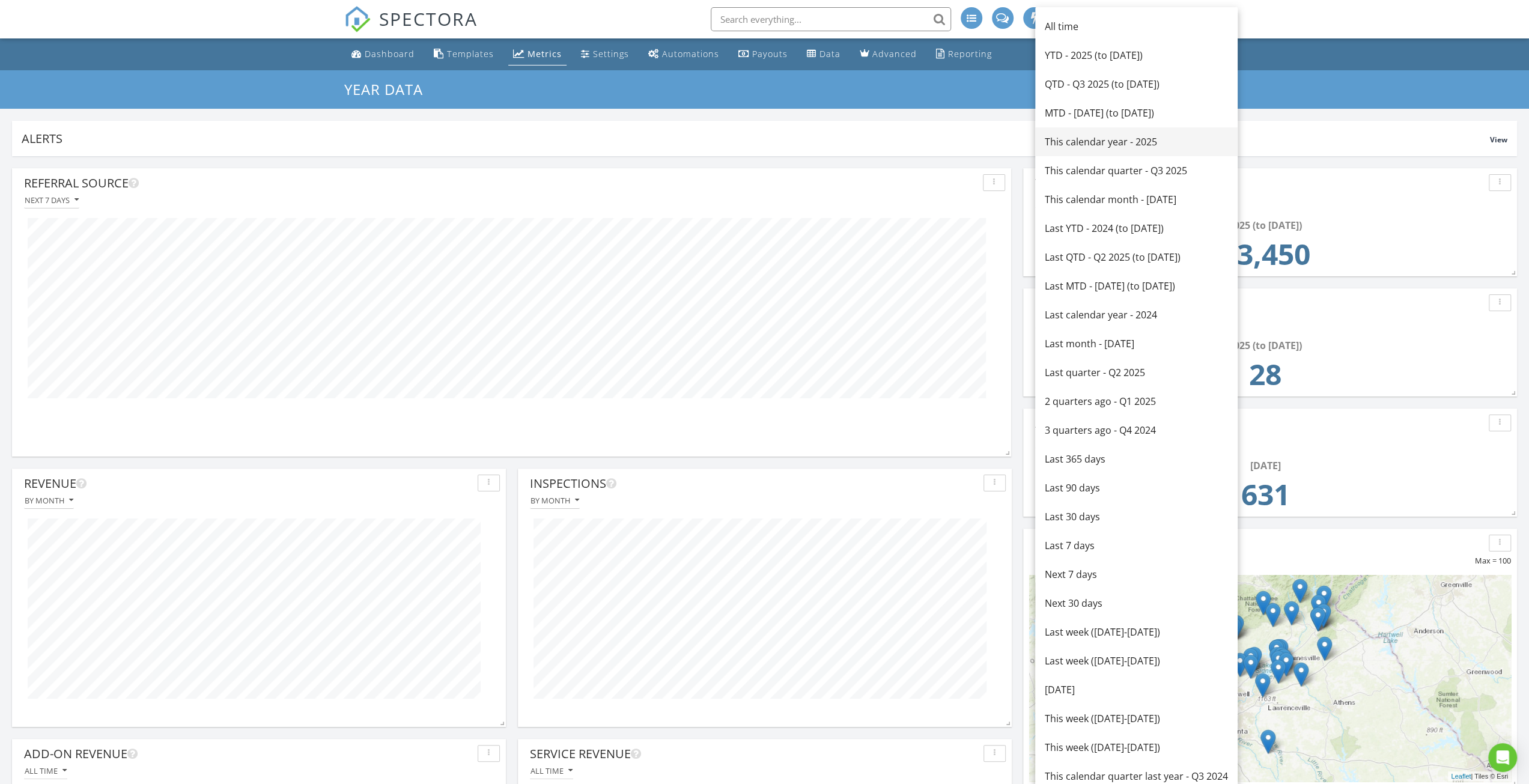
click at [1153, 142] on div "This calendar year - 2025" at bounding box center [1137, 141] width 183 height 14
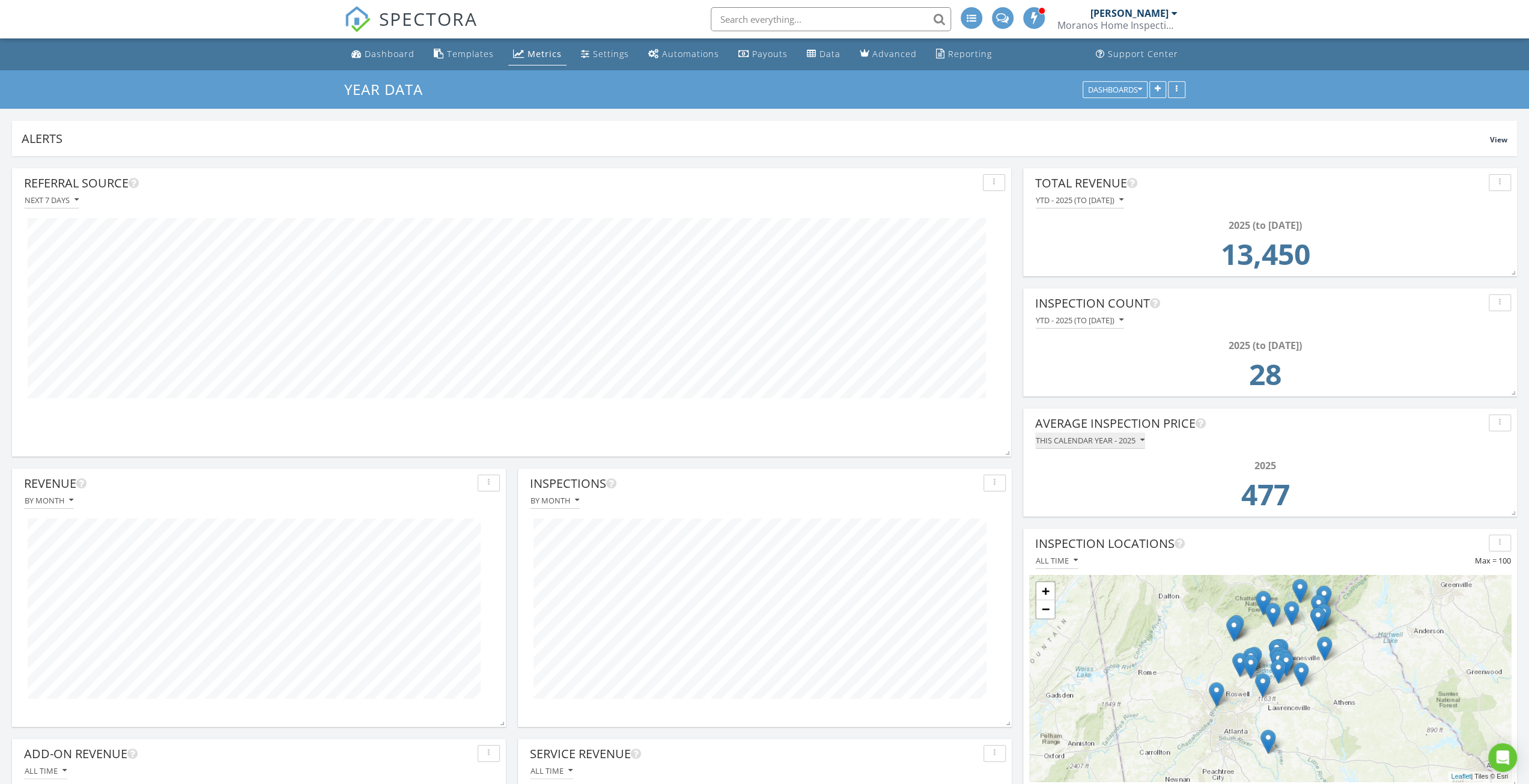
click at [1144, 443] on icon "button" at bounding box center [1143, 440] width 4 height 9
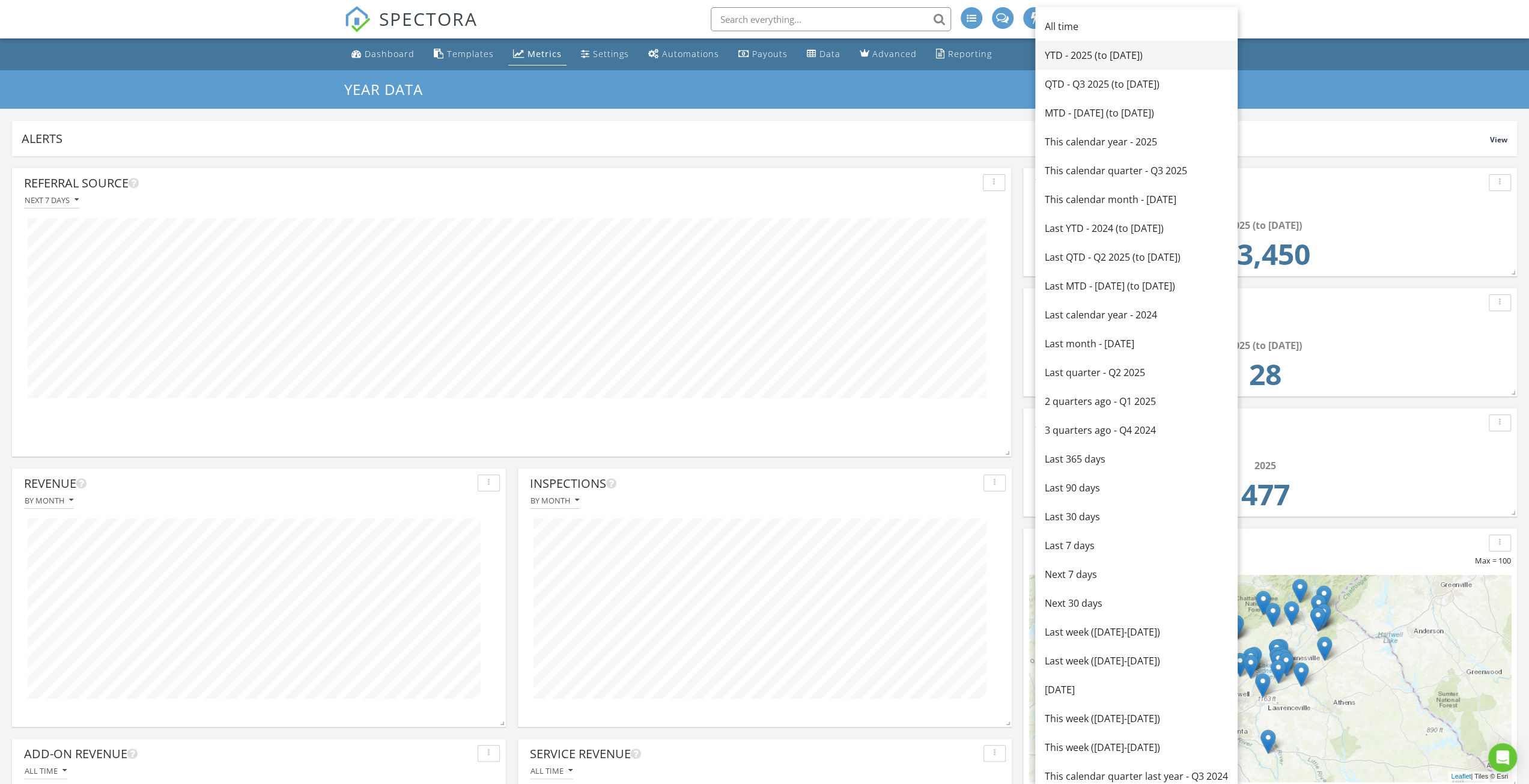
click at [1121, 62] on div "YTD - 2025 (to Aug 27th)" at bounding box center [1137, 55] width 183 height 14
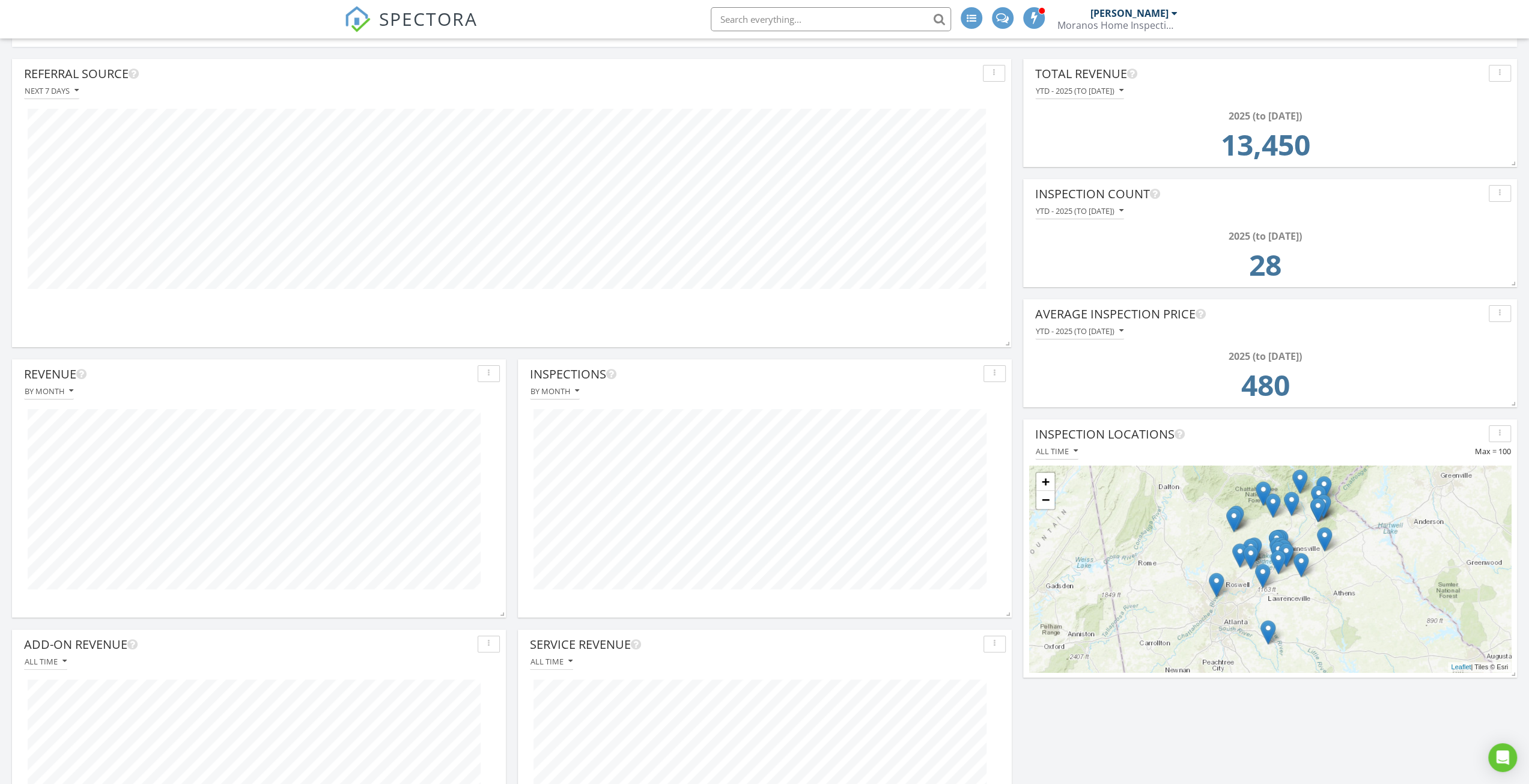
scroll to position [0, 0]
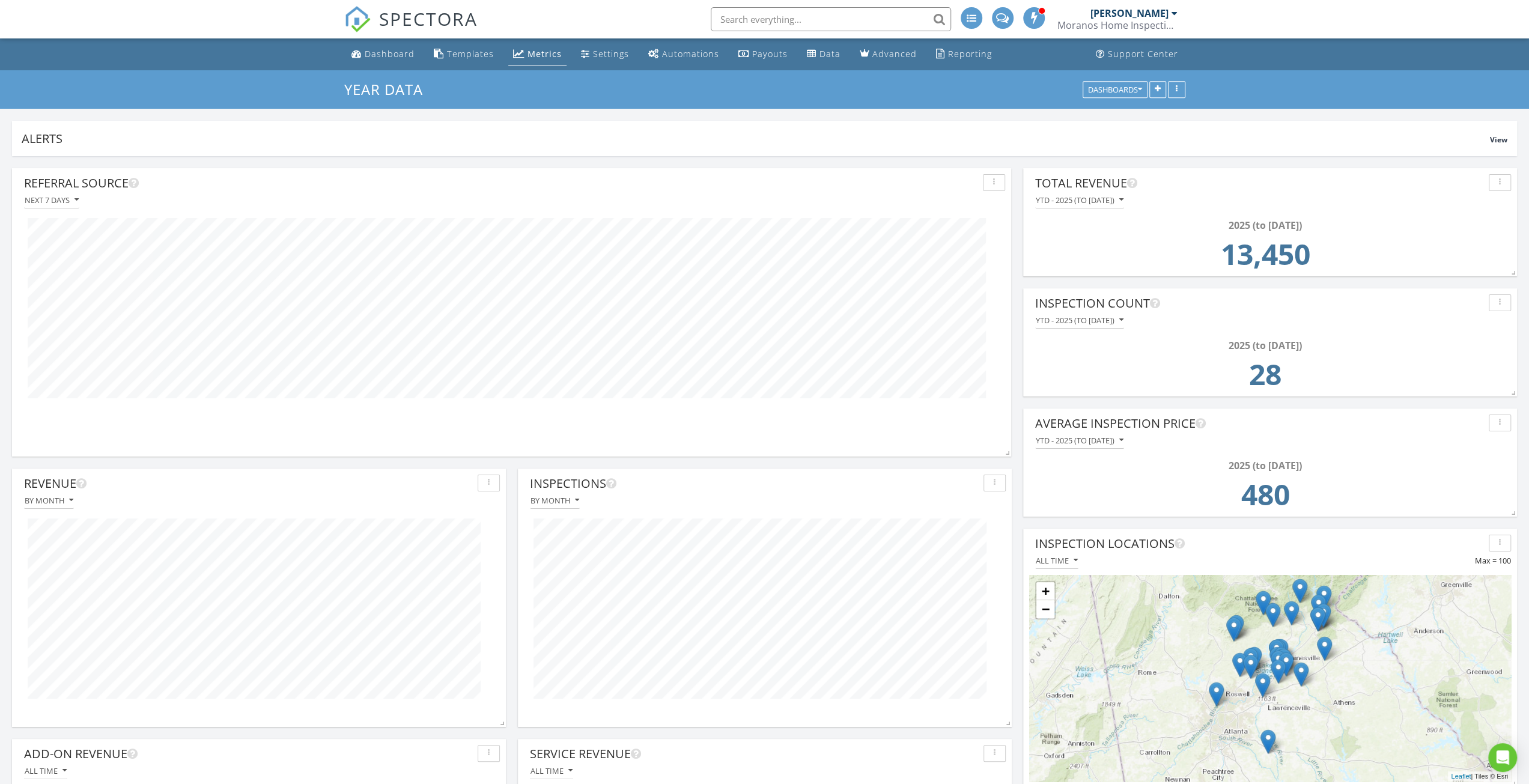
click at [368, 19] on img at bounding box center [357, 19] width 26 height 26
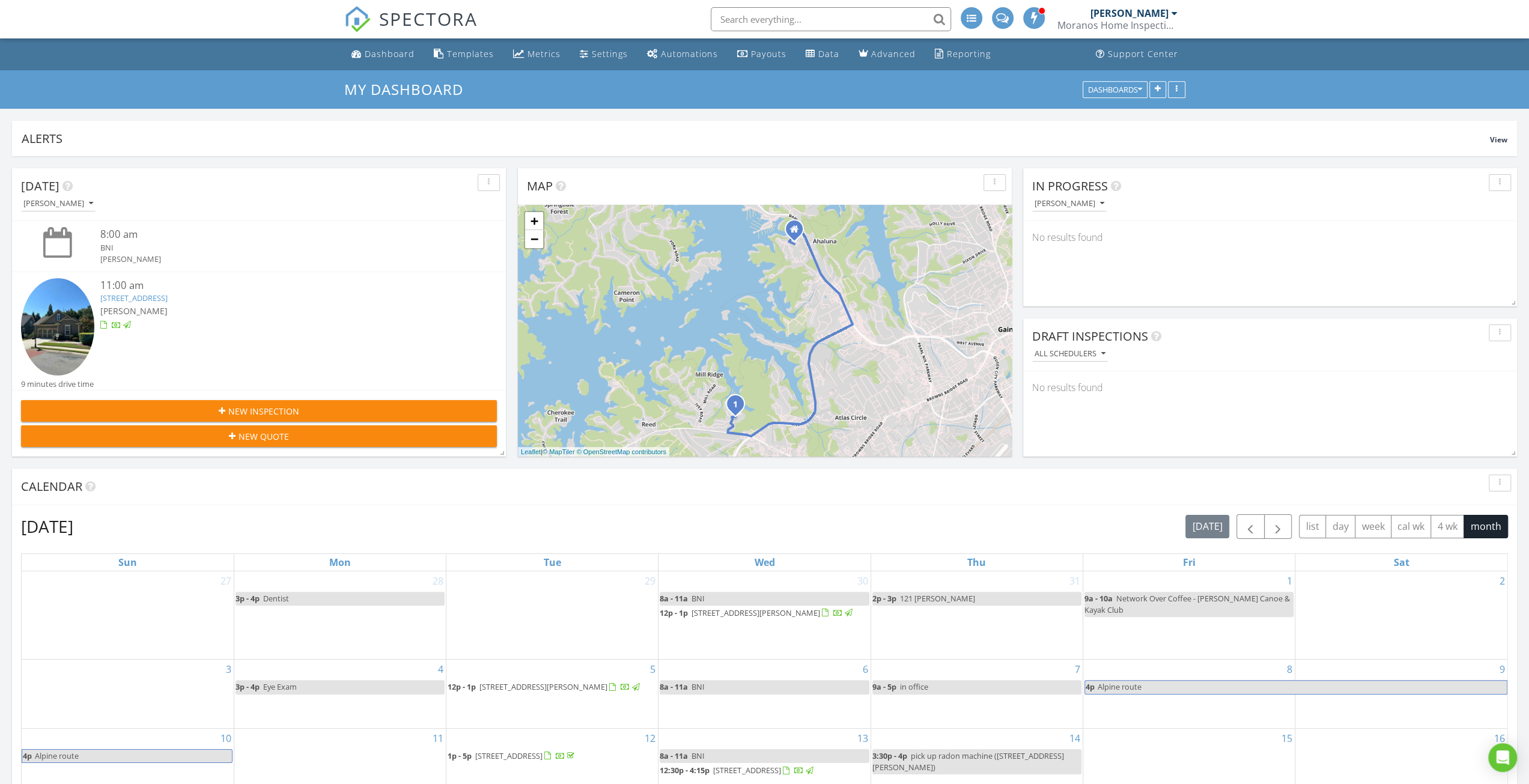
click at [167, 296] on link "3134 Scarlet Oak Ln, Gainesville, GA 30504" at bounding box center [134, 298] width 67 height 11
